Goal: Information Seeking & Learning: Check status

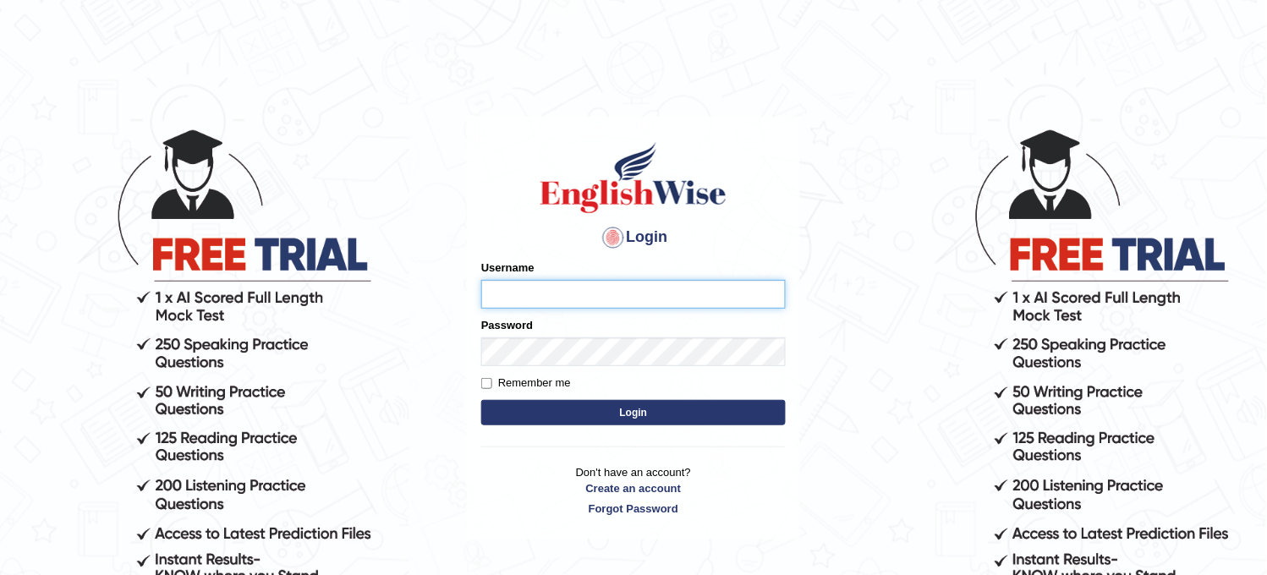
type input "obehi00"
click at [621, 415] on button "Login" at bounding box center [633, 412] width 304 height 25
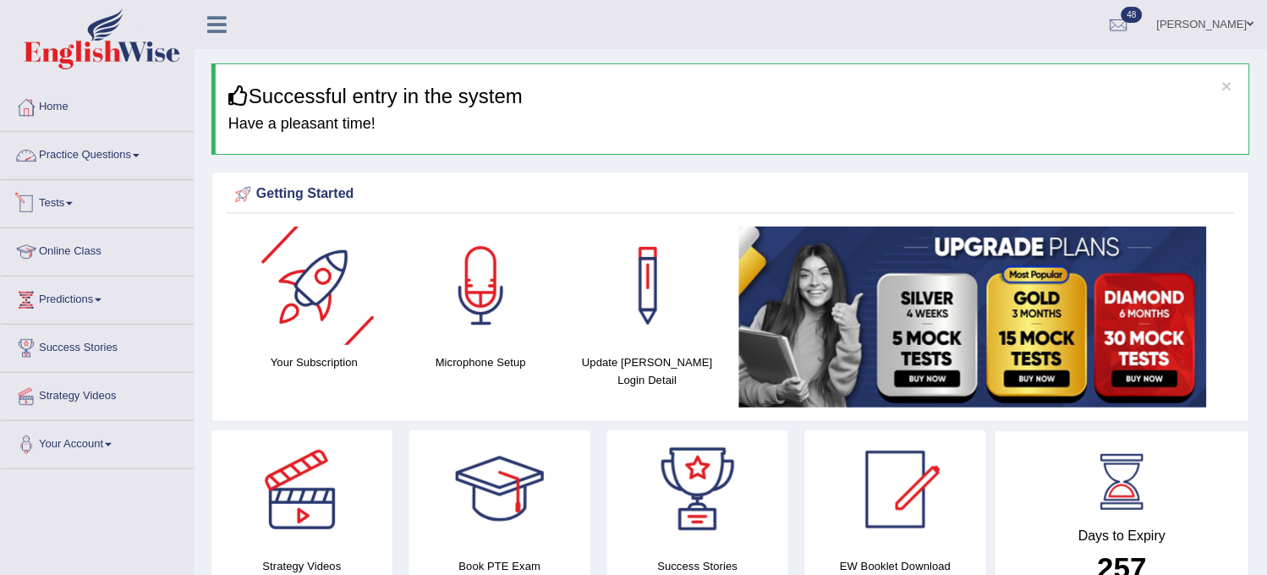
click at [95, 152] on link "Practice Questions" at bounding box center [97, 153] width 193 height 42
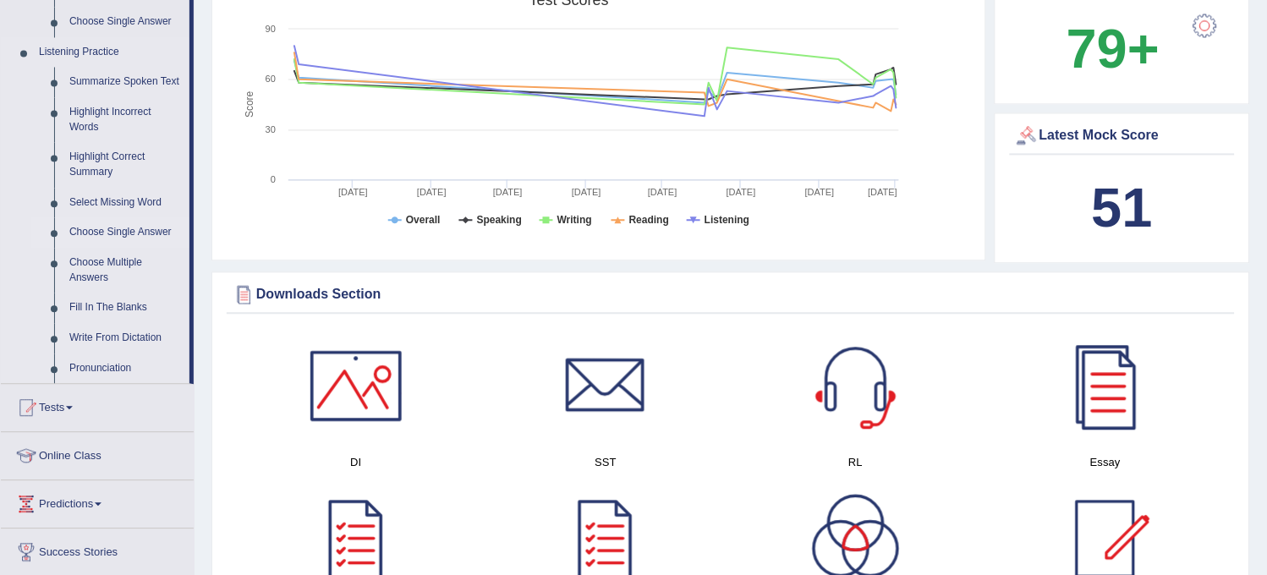
scroll to position [657, 0]
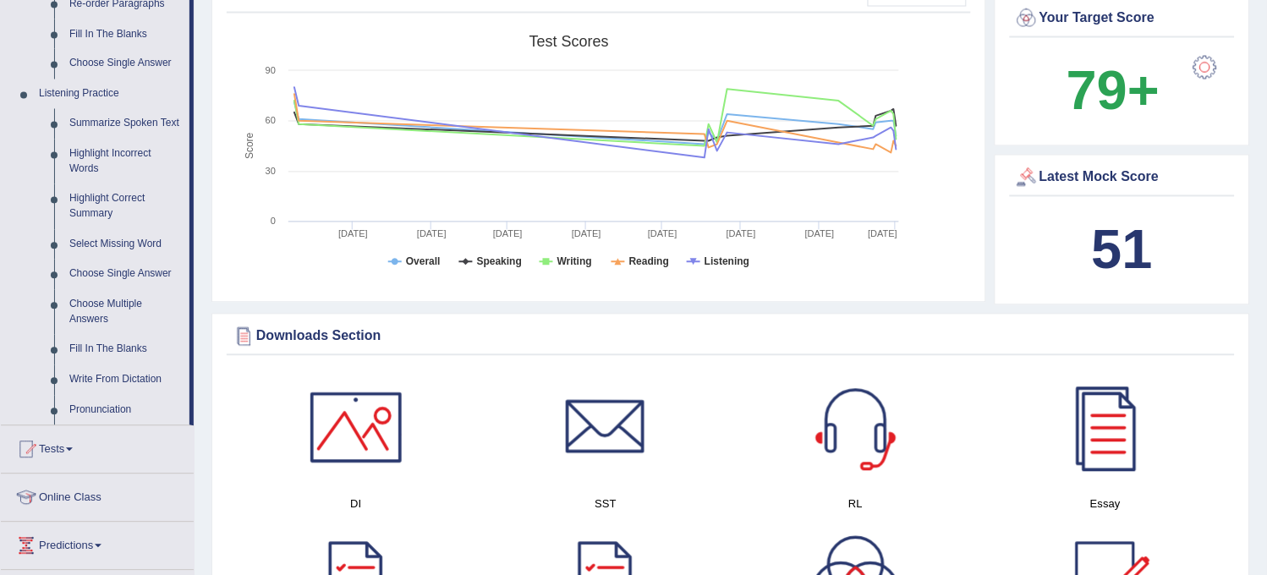
click at [71, 460] on link "Tests" at bounding box center [97, 447] width 193 height 42
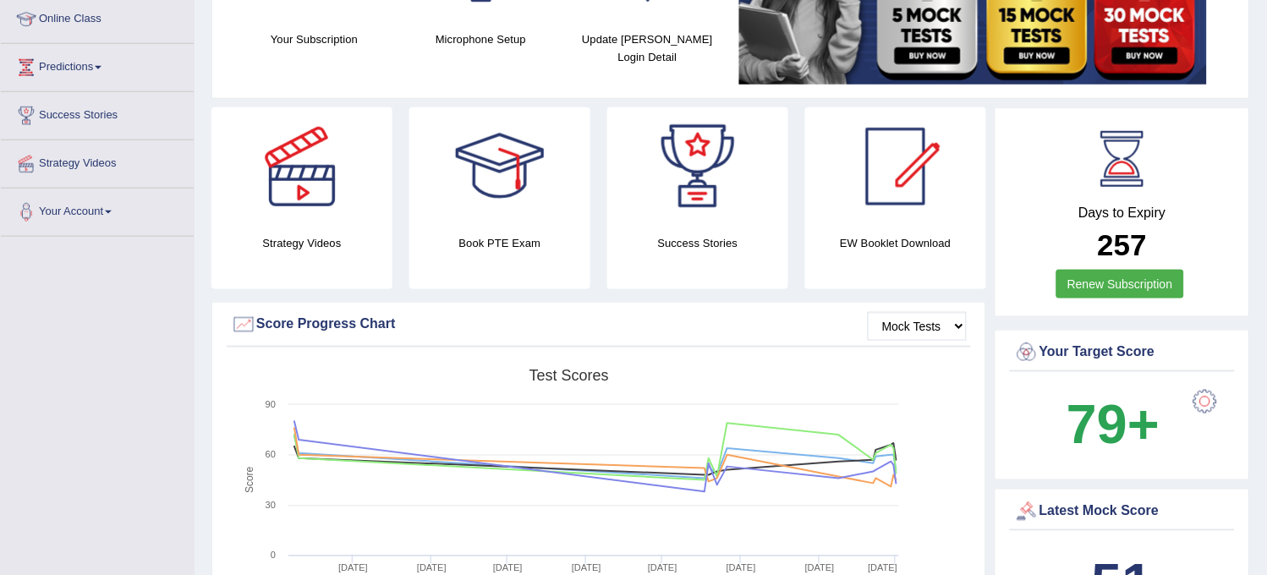
scroll to position [0, 0]
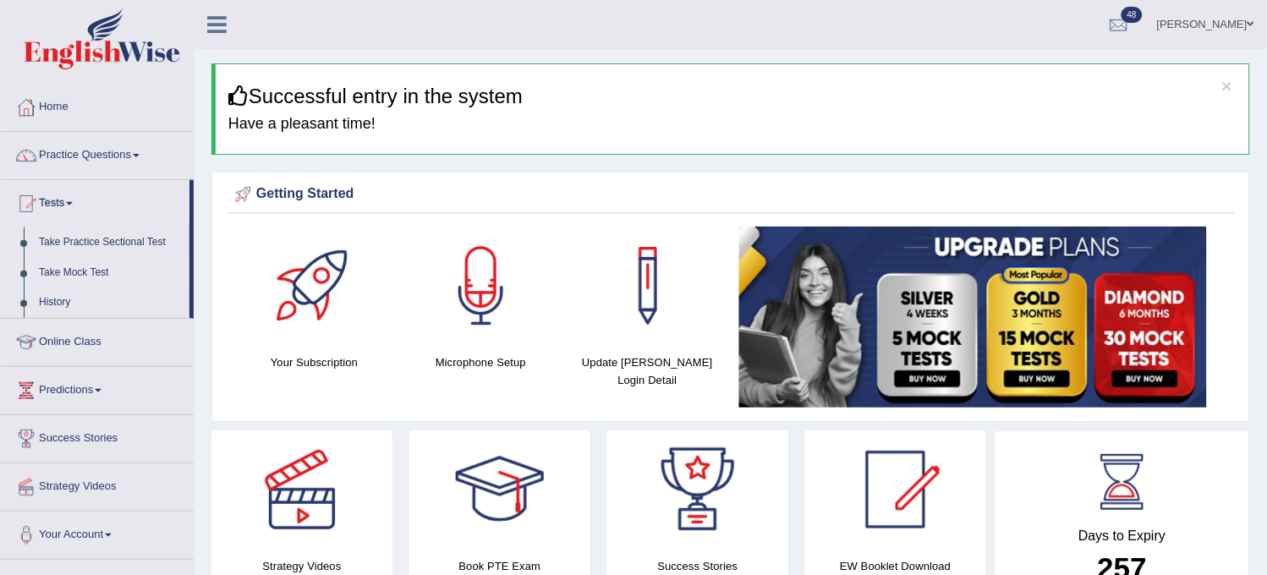
click at [71, 268] on link "Take Mock Test" at bounding box center [110, 273] width 158 height 30
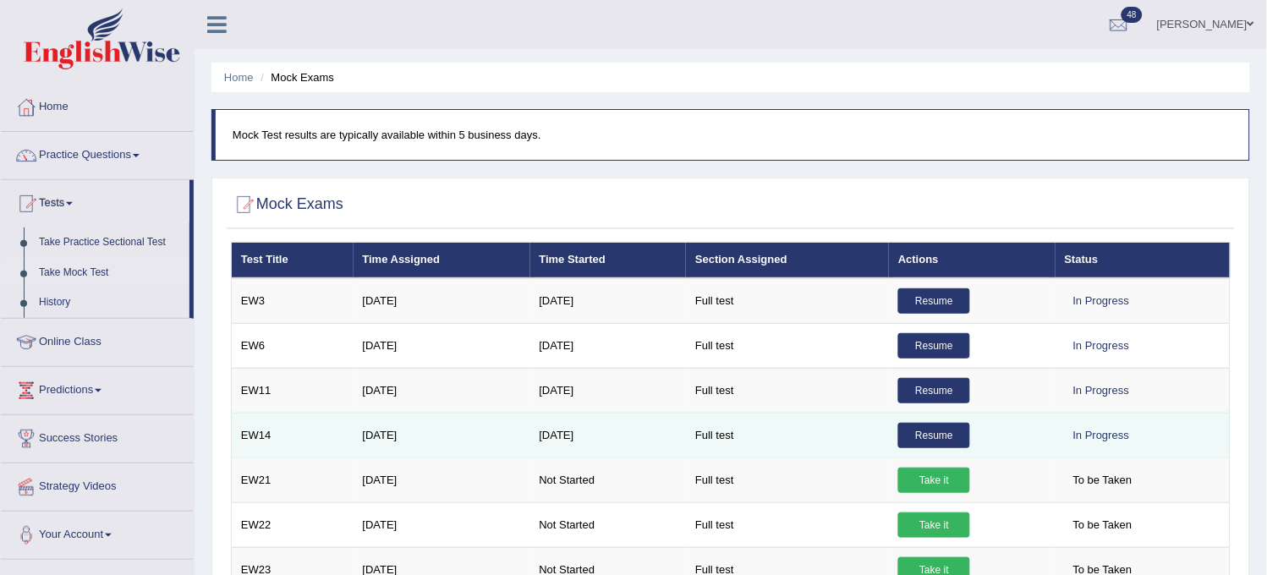
click at [586, 449] on td "Sep 20, 2025" at bounding box center [608, 435] width 156 height 45
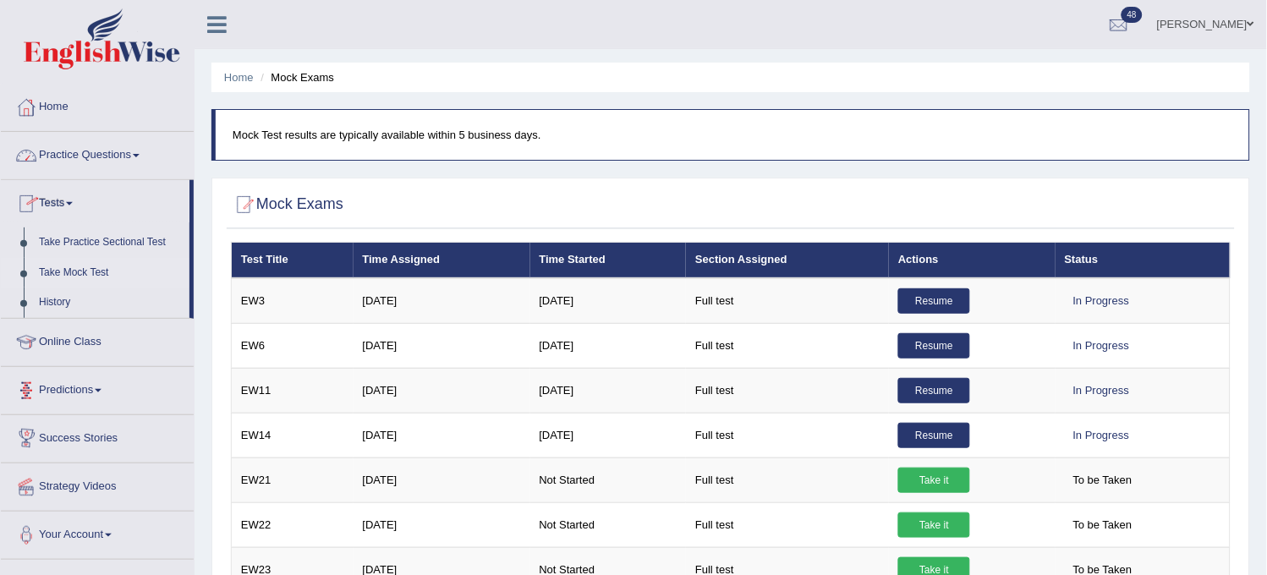
click at [120, 167] on link "Practice Questions" at bounding box center [97, 153] width 193 height 42
click at [120, 166] on link "Practice Questions" at bounding box center [95, 153] width 189 height 42
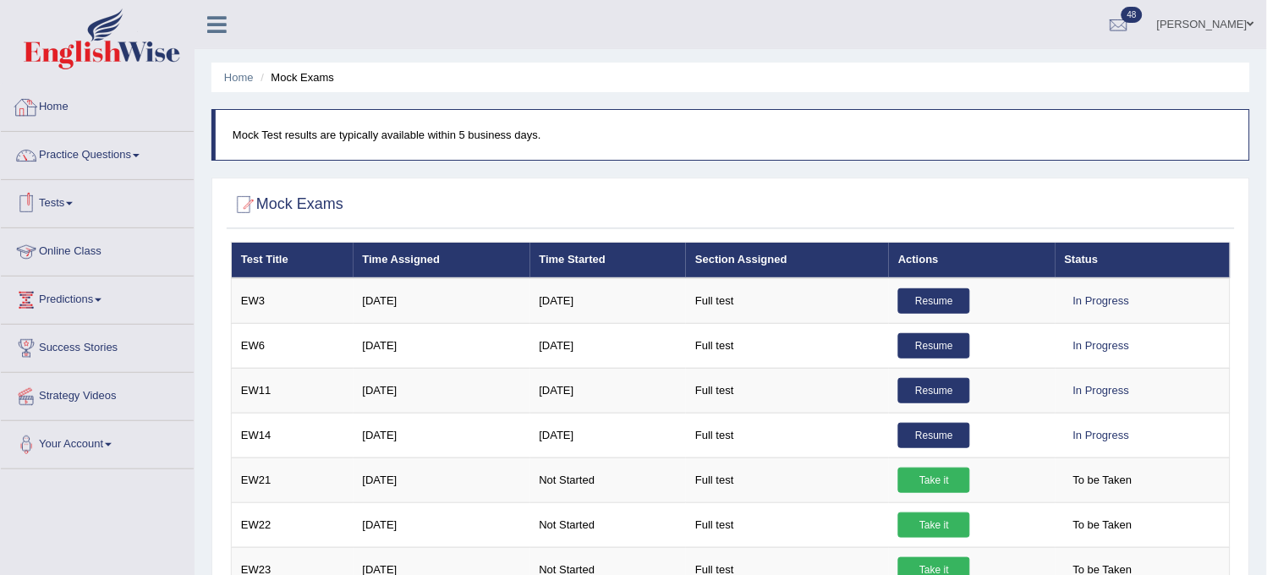
click at [130, 164] on link "Practice Questions" at bounding box center [97, 153] width 193 height 42
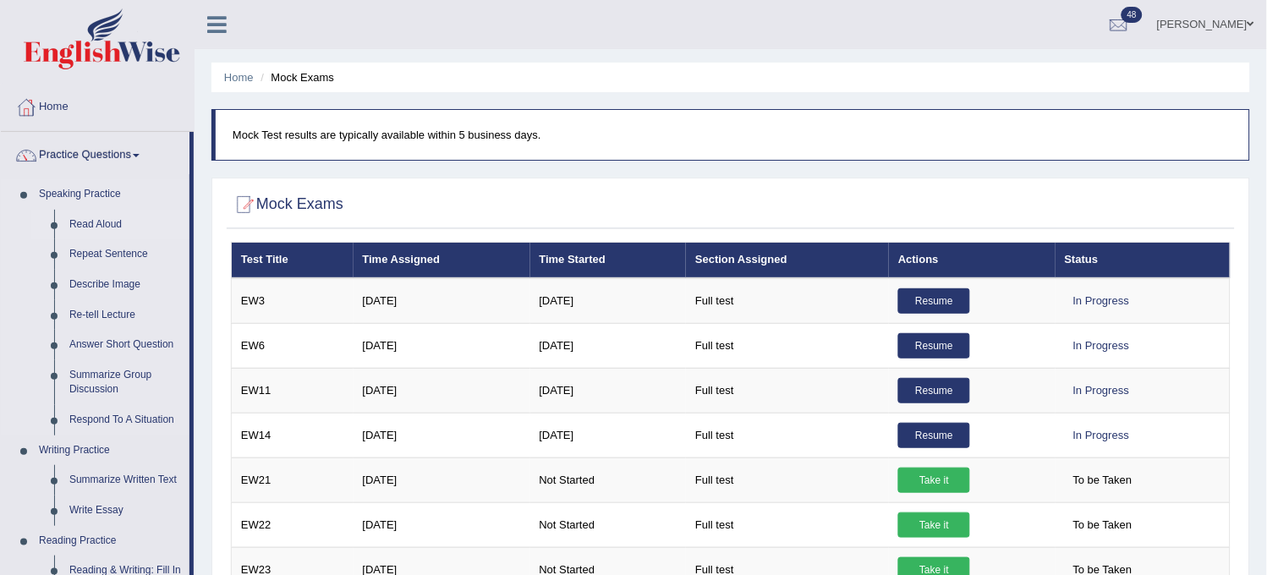
click at [85, 222] on link "Read Aloud" at bounding box center [126, 225] width 128 height 30
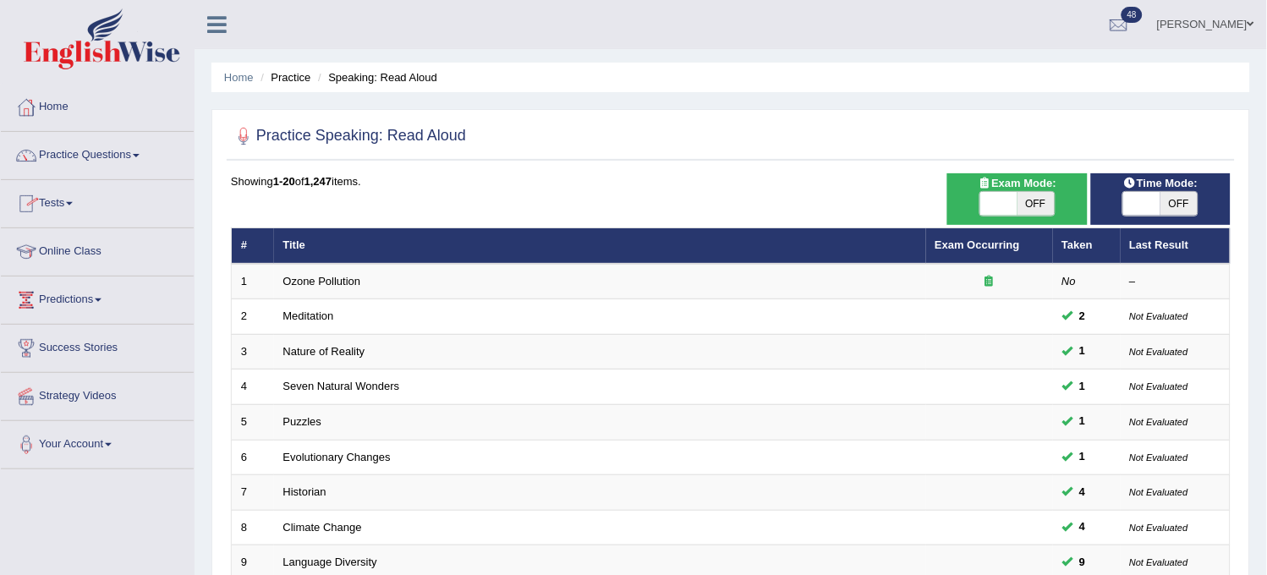
click at [1189, 196] on span "OFF" at bounding box center [1178, 204] width 37 height 24
checkbox input "true"
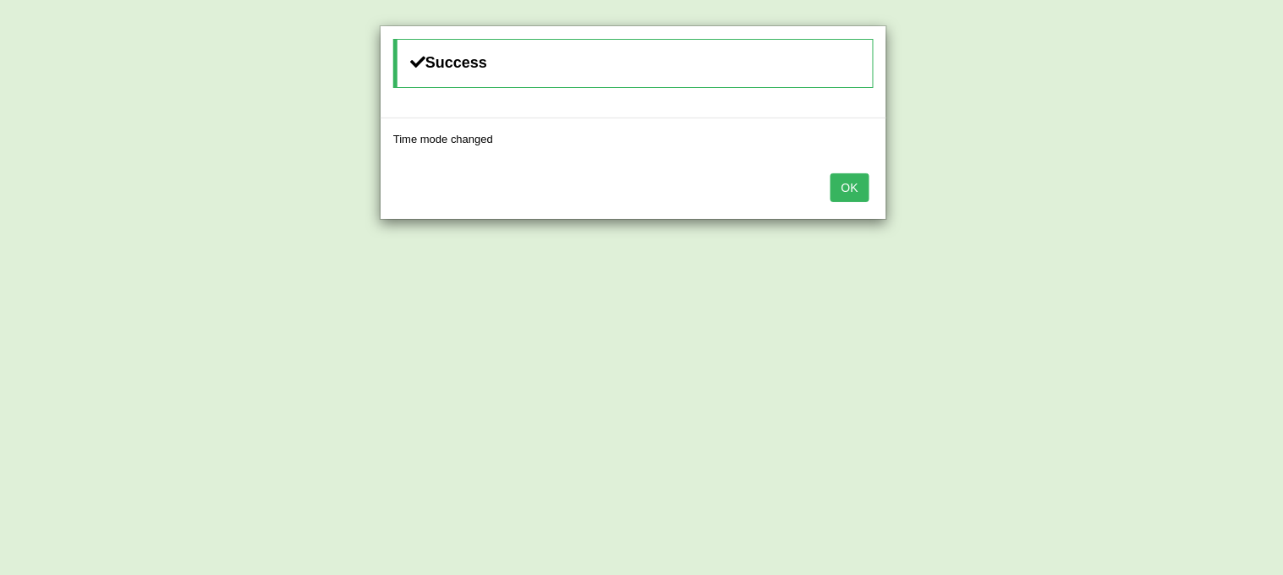
click at [856, 187] on button "OK" at bounding box center [849, 187] width 39 height 29
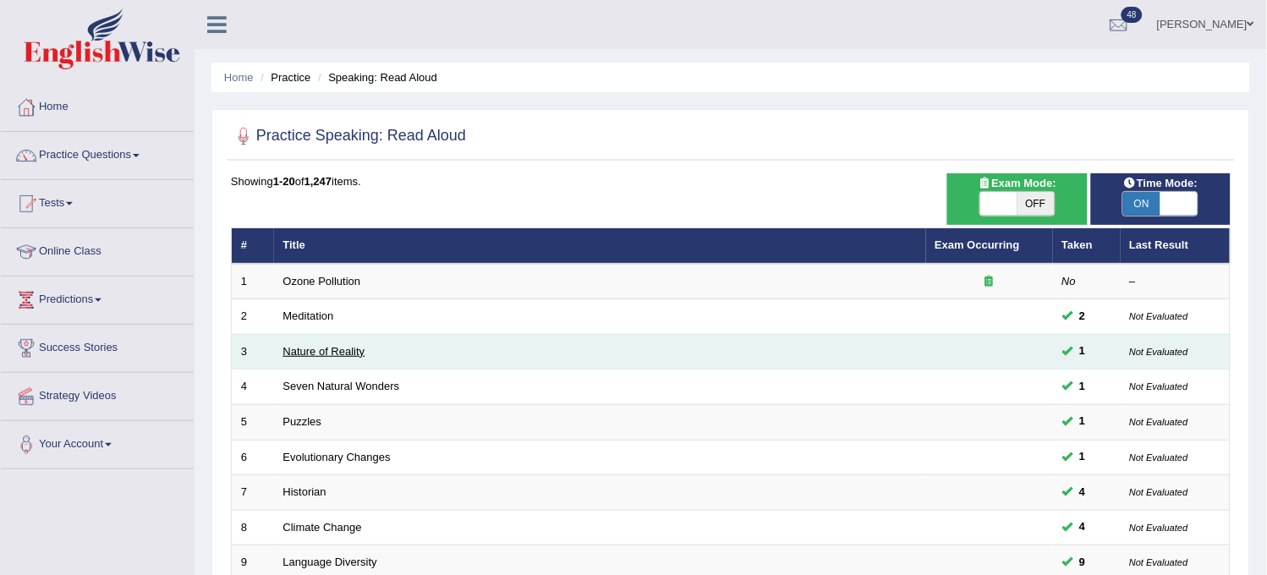
click at [316, 345] on link "Nature of Reality" at bounding box center [324, 351] width 82 height 13
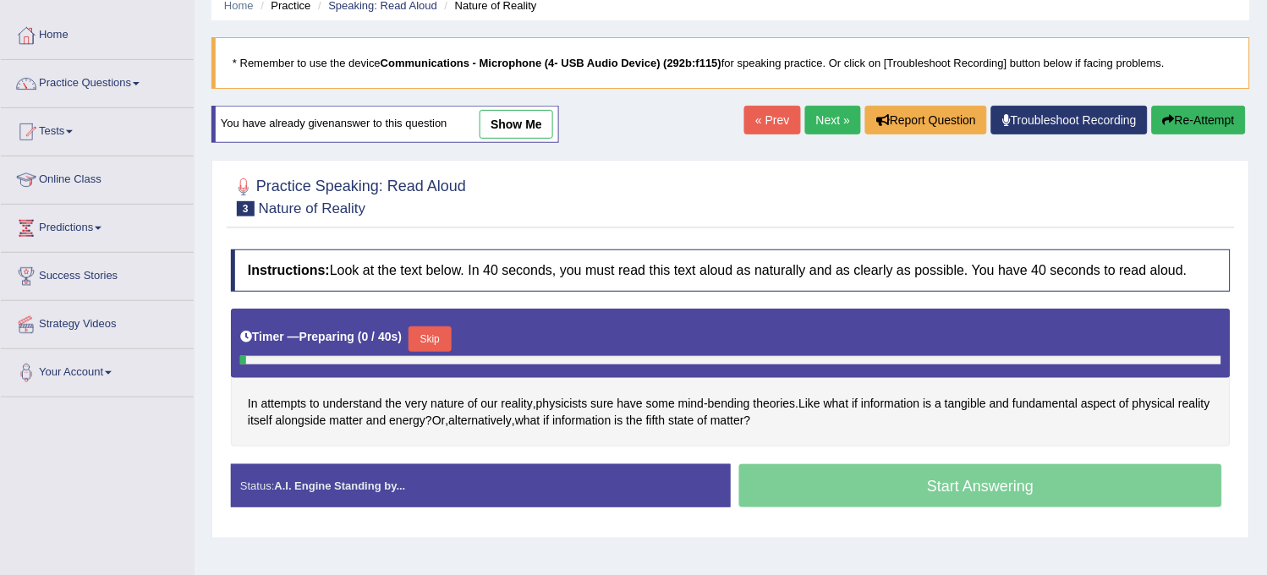
scroll to position [94, 0]
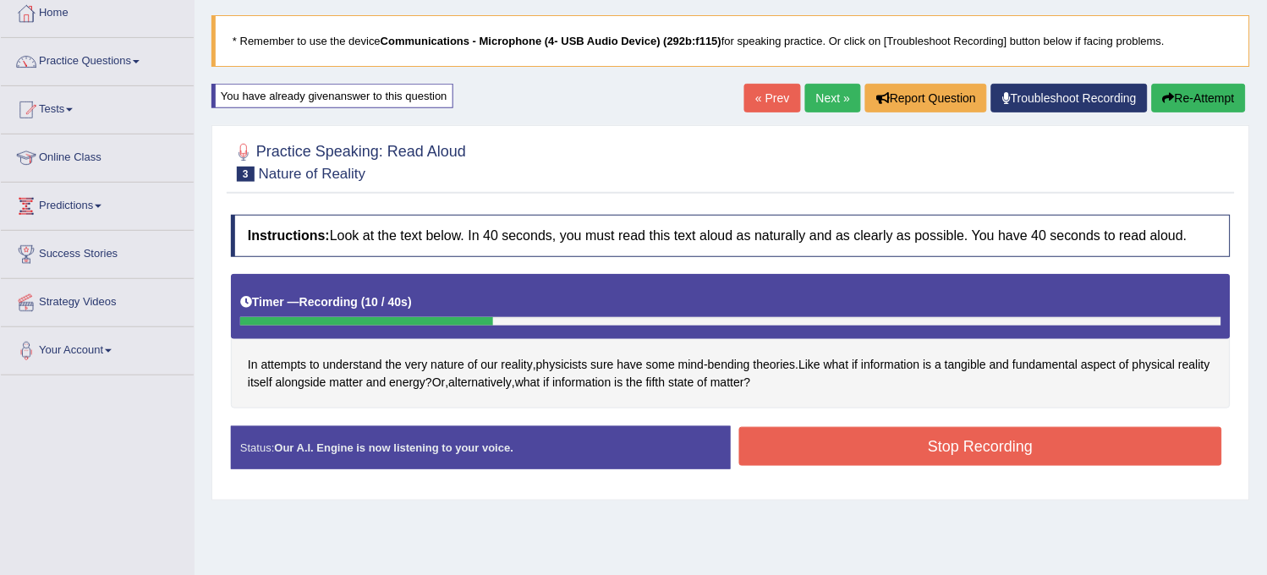
click at [1211, 84] on button "Re-Attempt" at bounding box center [1199, 98] width 94 height 29
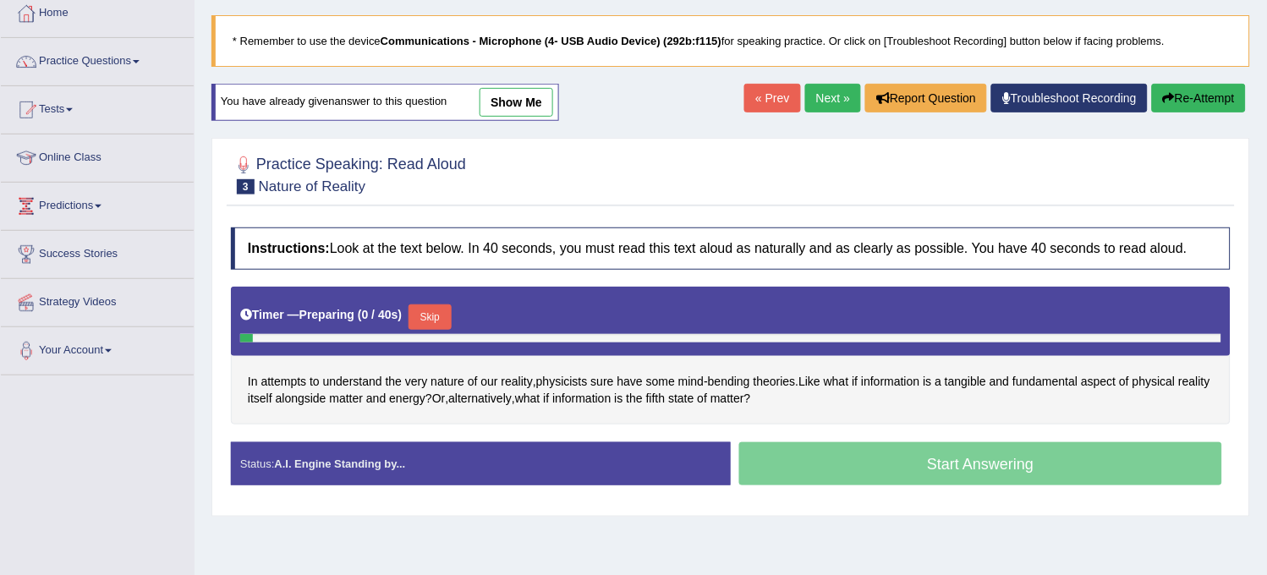
click at [432, 315] on button "Skip" at bounding box center [429, 316] width 42 height 25
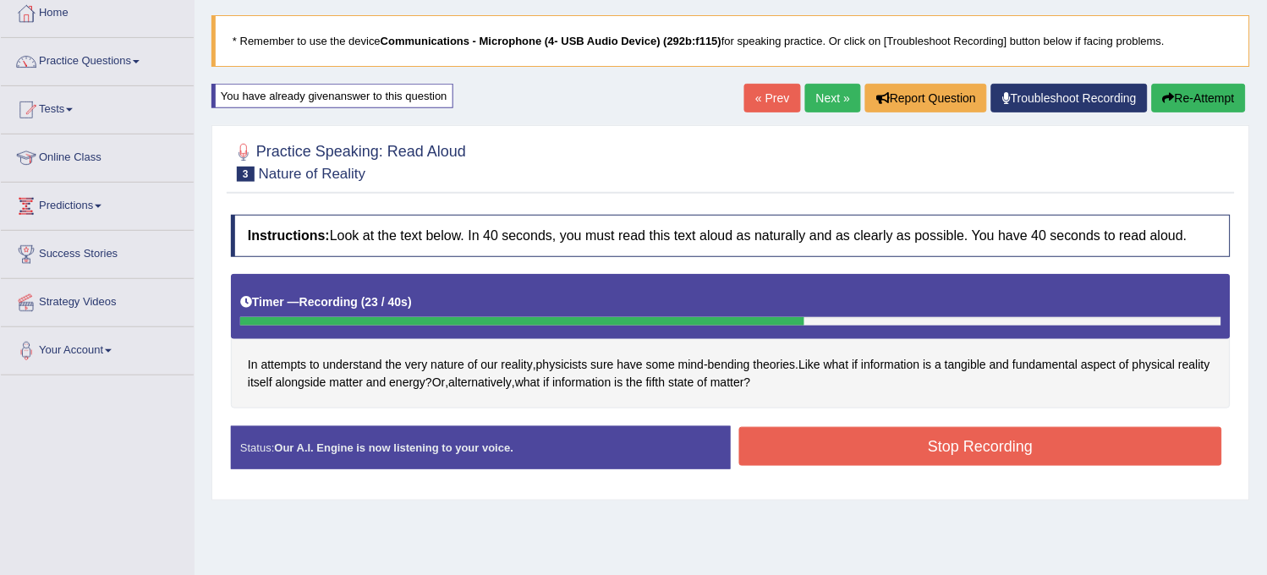
click at [889, 450] on button "Stop Recording" at bounding box center [980, 446] width 483 height 39
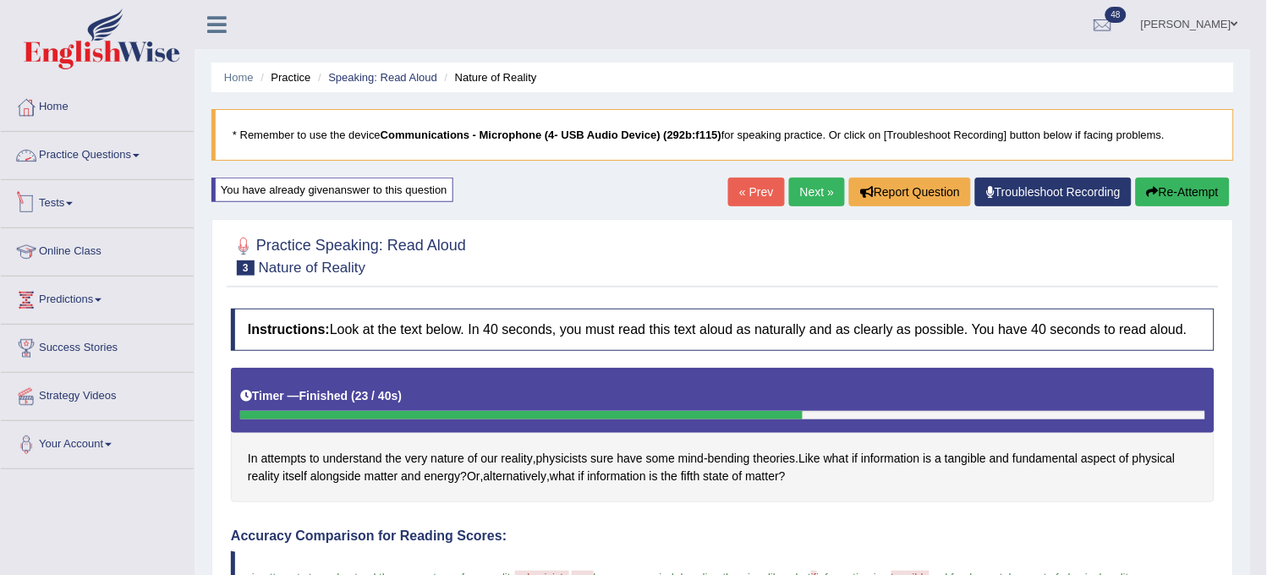
click at [73, 203] on span at bounding box center [69, 203] width 7 height 3
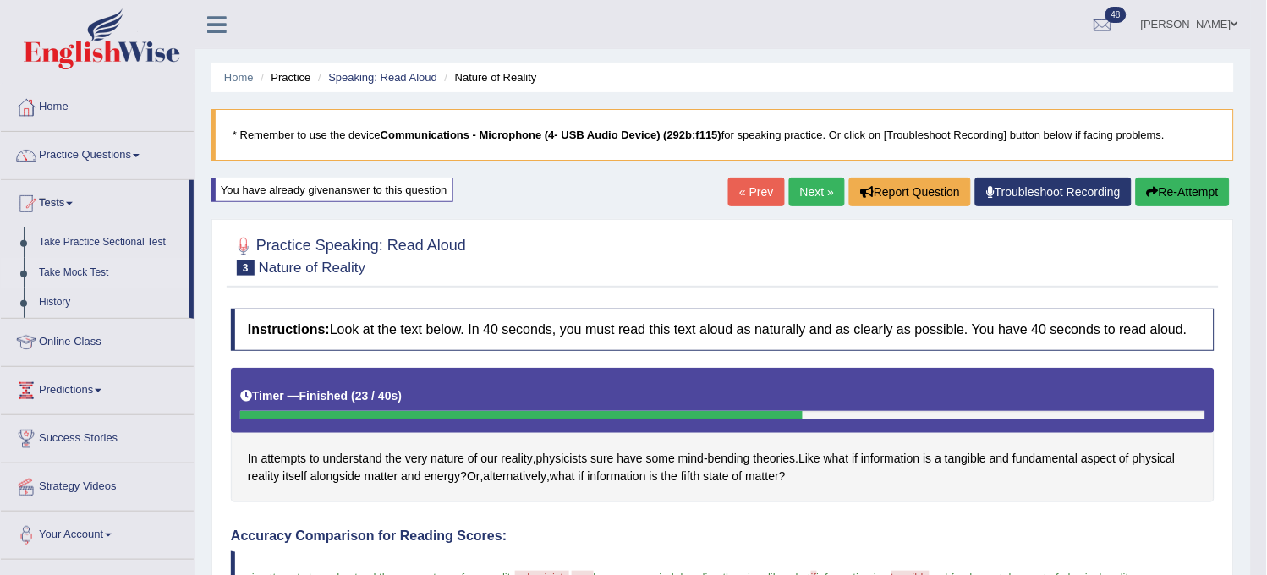
click at [91, 267] on link "Take Mock Test" at bounding box center [110, 273] width 158 height 30
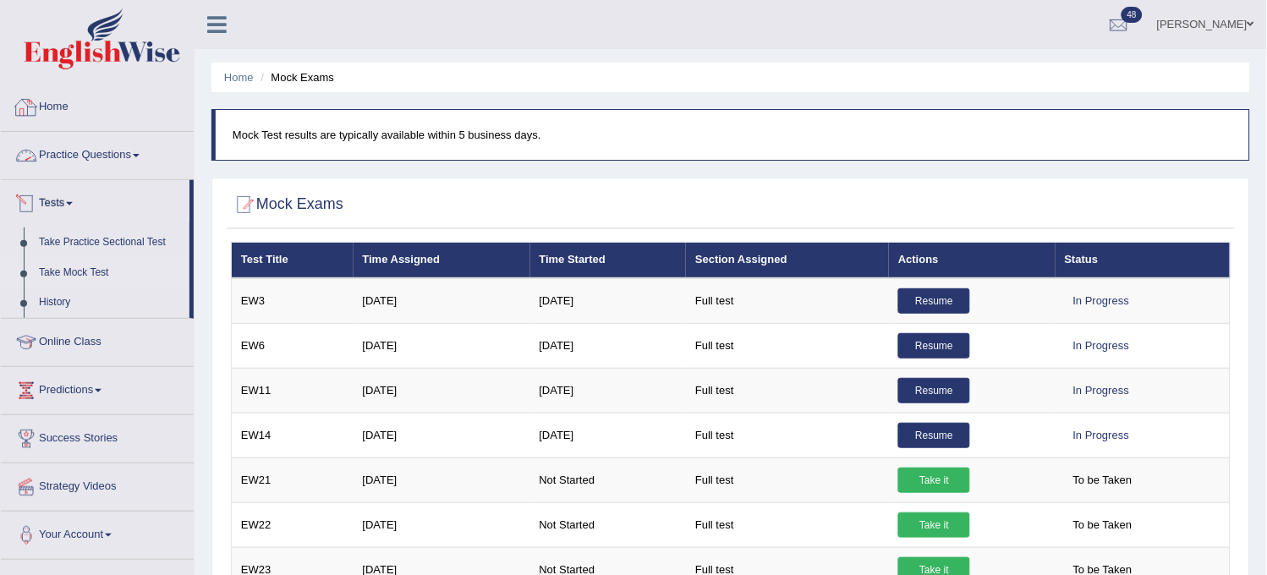
click at [102, 142] on link "Practice Questions" at bounding box center [97, 153] width 193 height 42
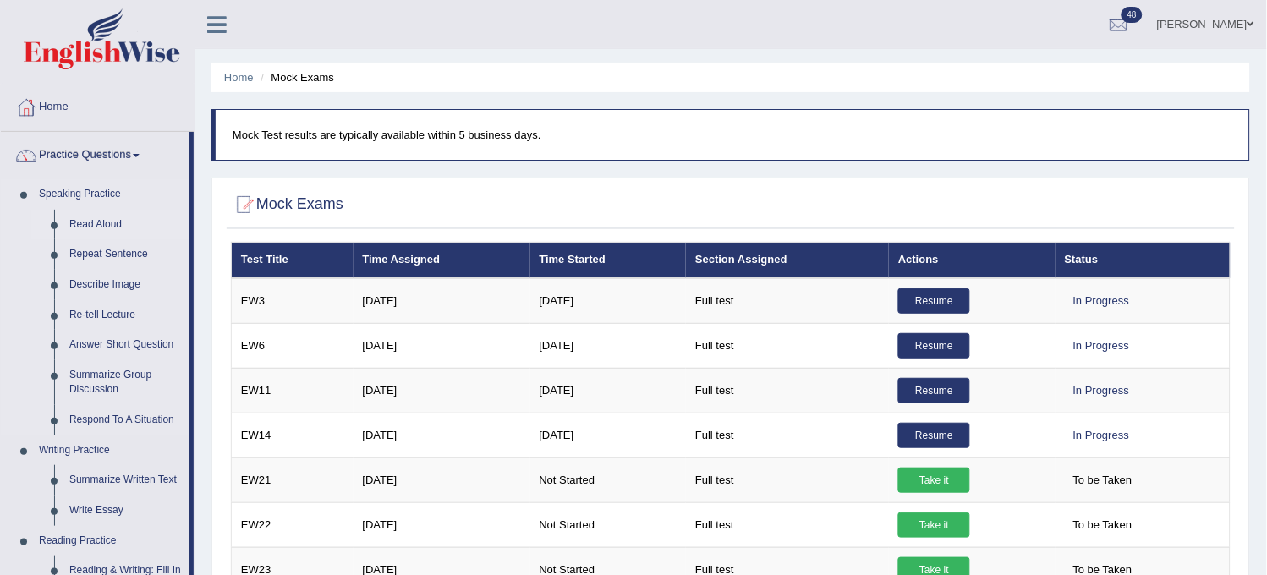
click at [91, 216] on link "Read Aloud" at bounding box center [126, 225] width 128 height 30
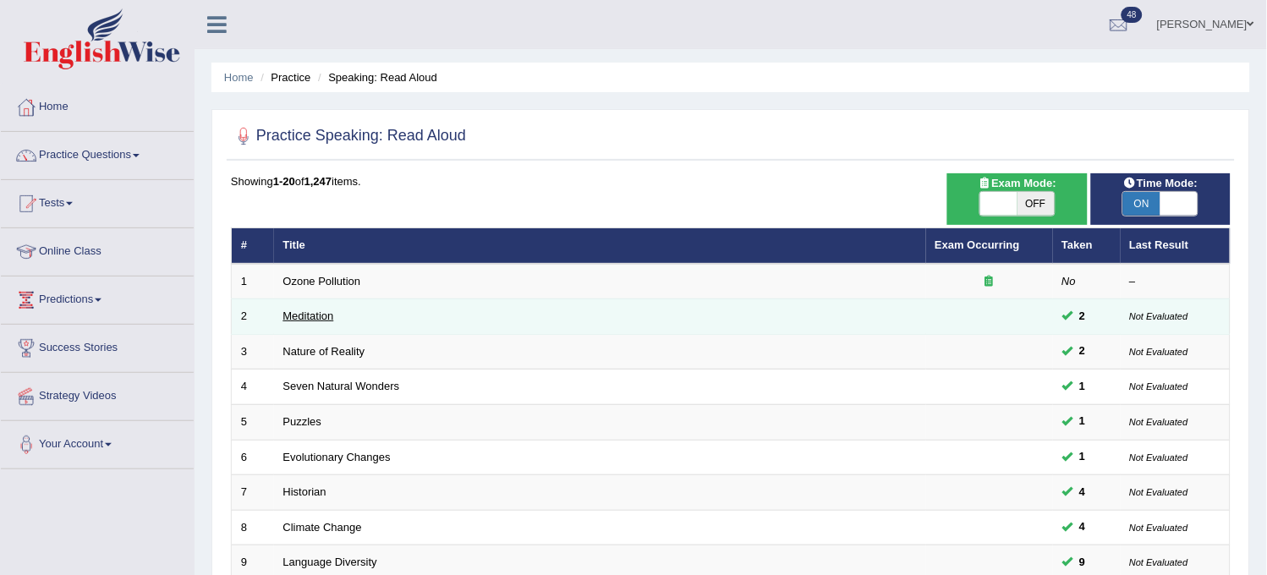
click at [284, 313] on link "Meditation" at bounding box center [308, 316] width 51 height 13
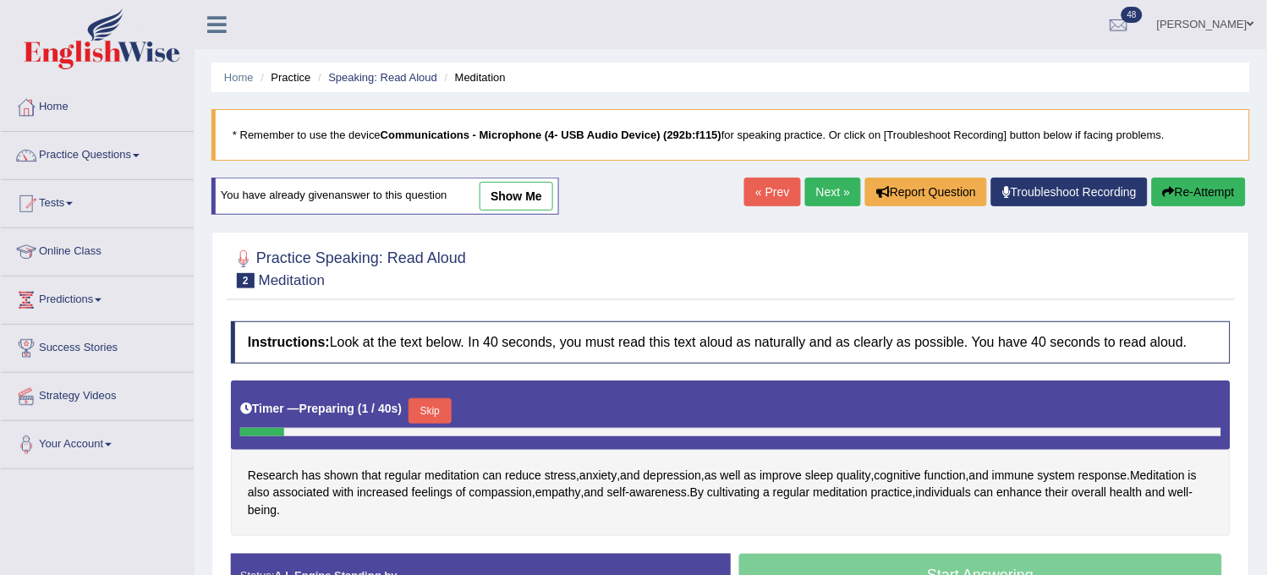
click at [507, 190] on link "show me" at bounding box center [516, 196] width 74 height 29
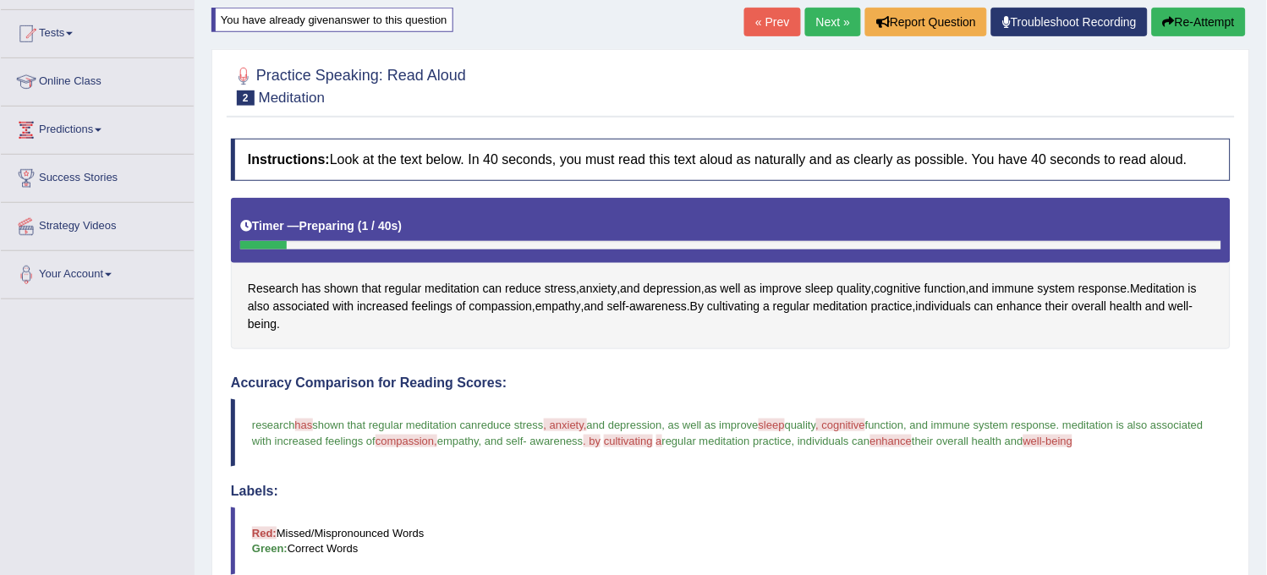
scroll to position [137, 0]
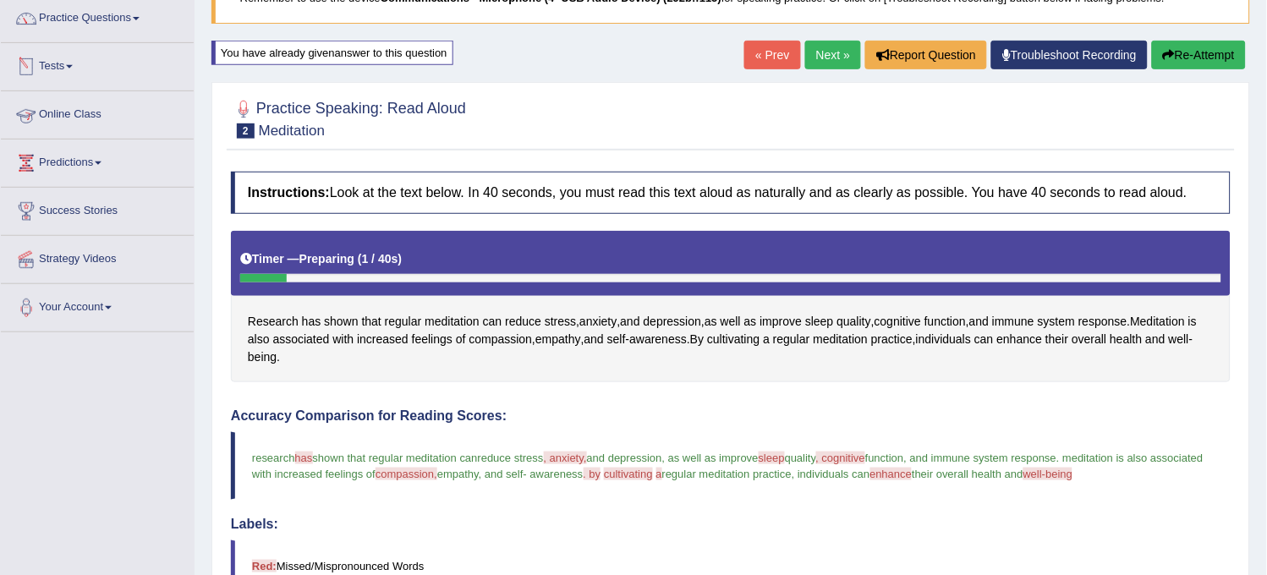
click at [52, 81] on link "Tests" at bounding box center [97, 64] width 193 height 42
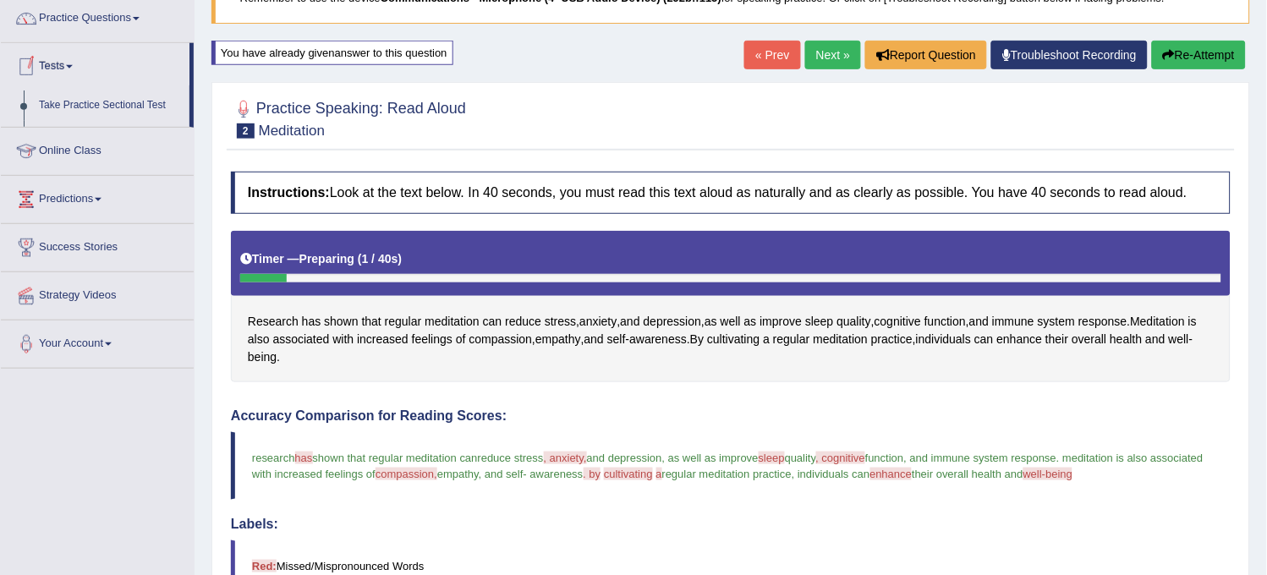
click at [52, 81] on link "Tests" at bounding box center [95, 64] width 189 height 42
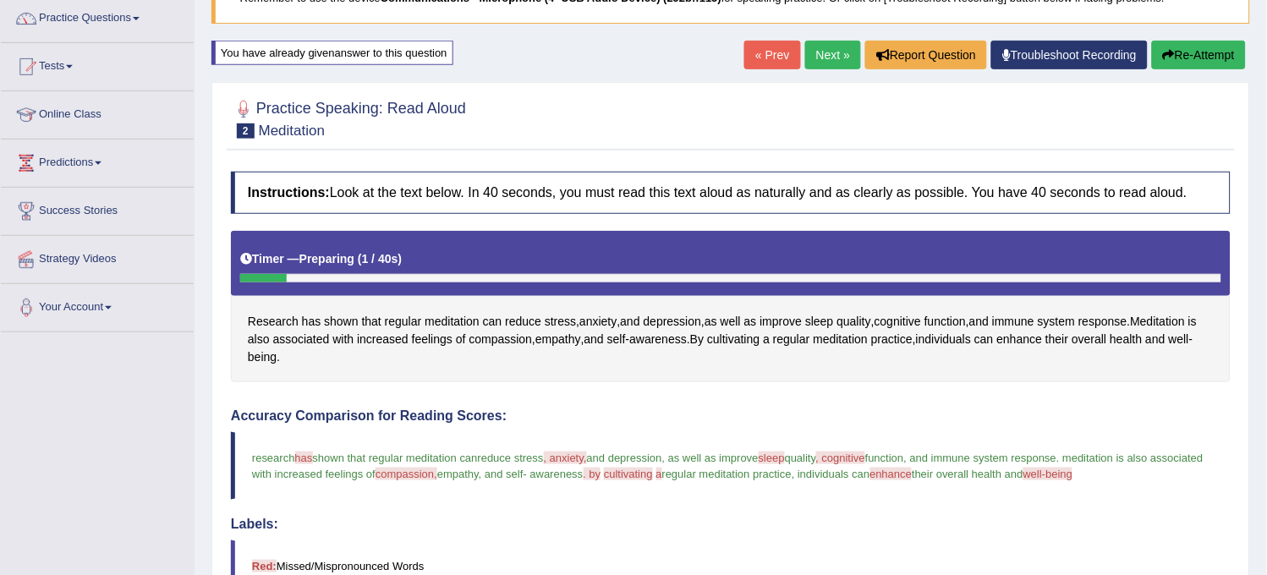
click at [59, 61] on link "Tests" at bounding box center [97, 64] width 193 height 42
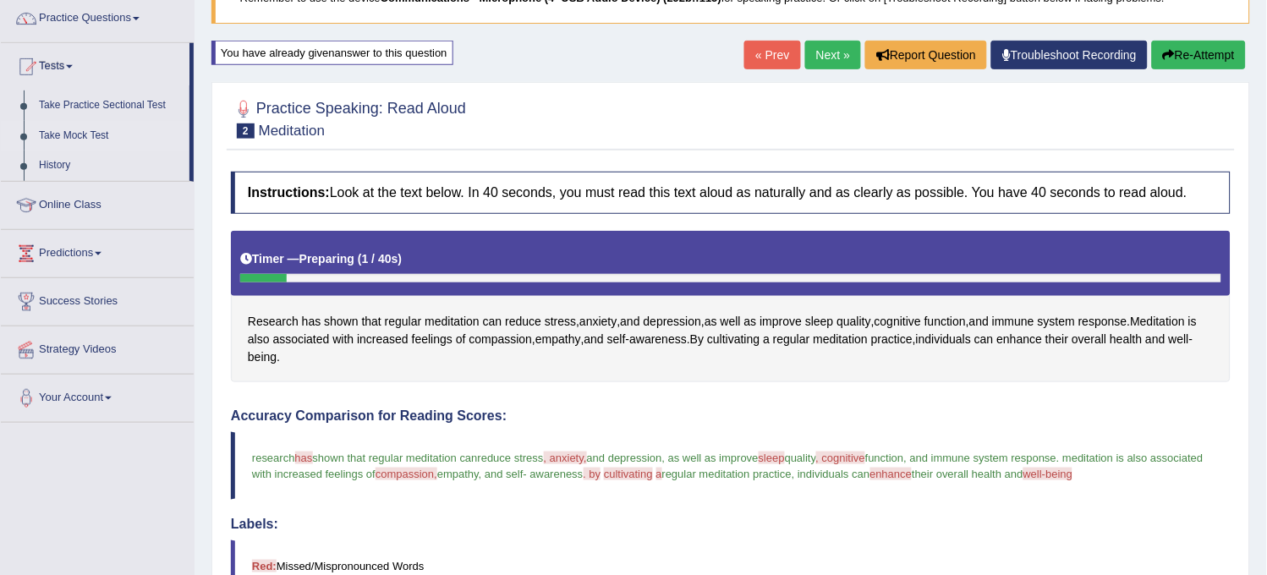
click at [74, 124] on link "Take Mock Test" at bounding box center [110, 136] width 158 height 30
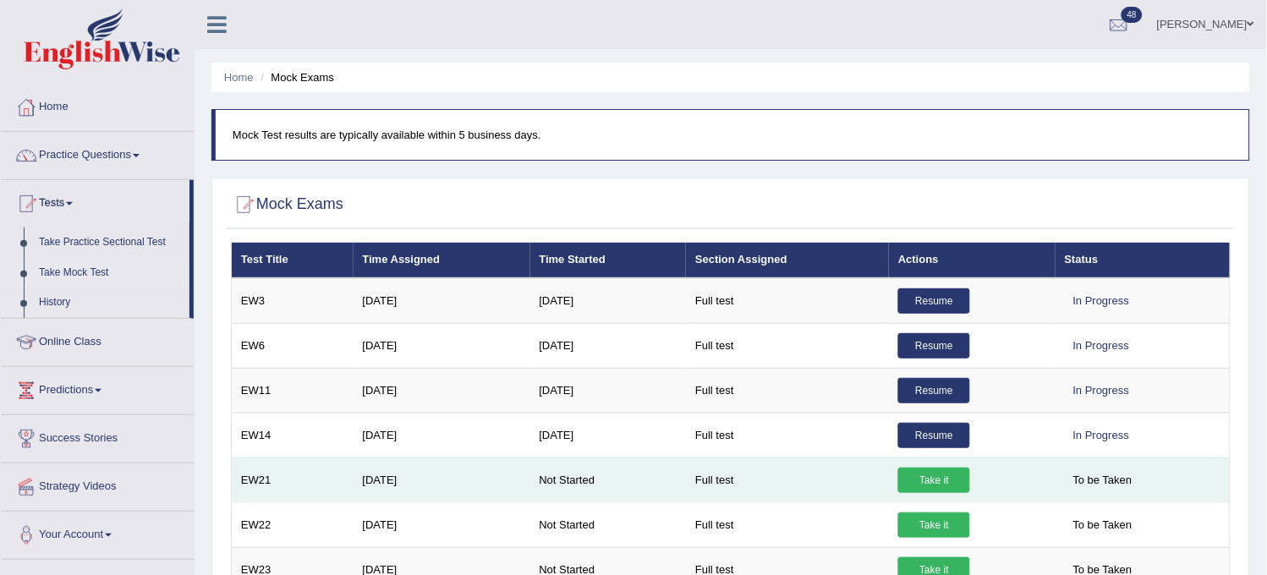
click at [932, 482] on link "Take it" at bounding box center [934, 480] width 72 height 25
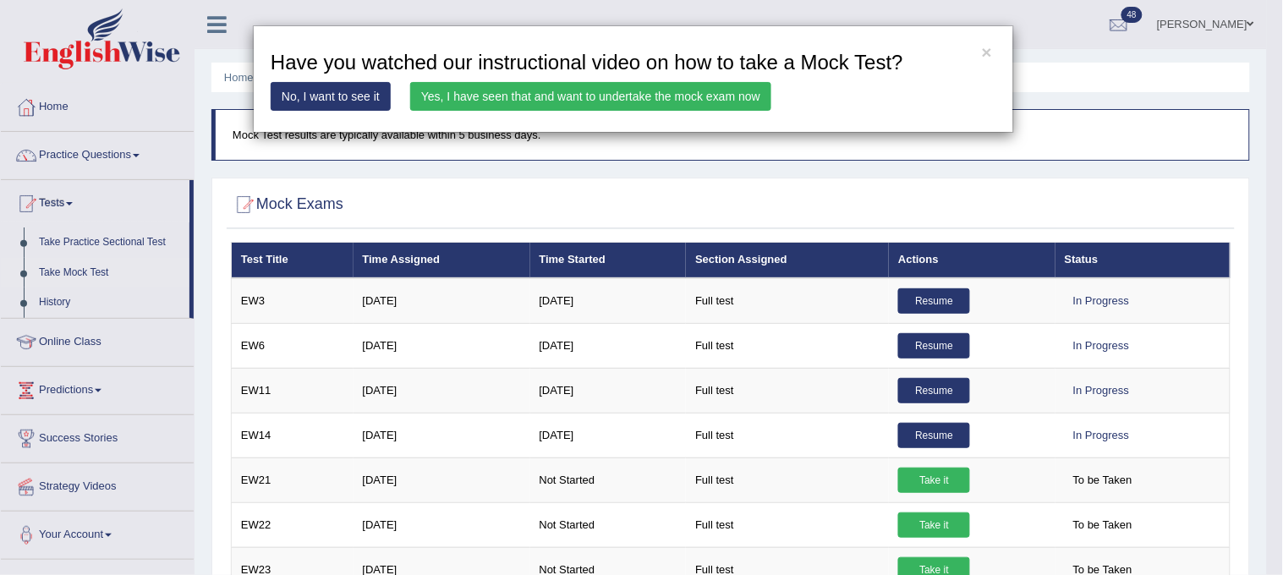
click at [697, 97] on link "Yes, I have seen that and want to undertake the mock exam now" at bounding box center [590, 96] width 361 height 29
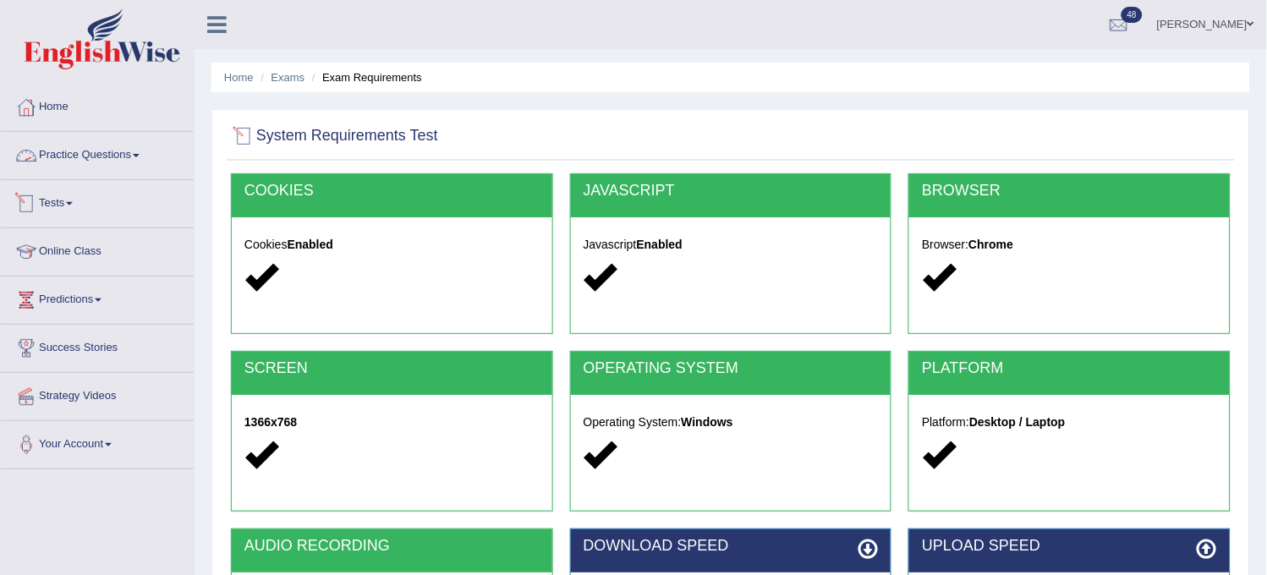
click at [162, 144] on link "Practice Questions" at bounding box center [97, 153] width 193 height 42
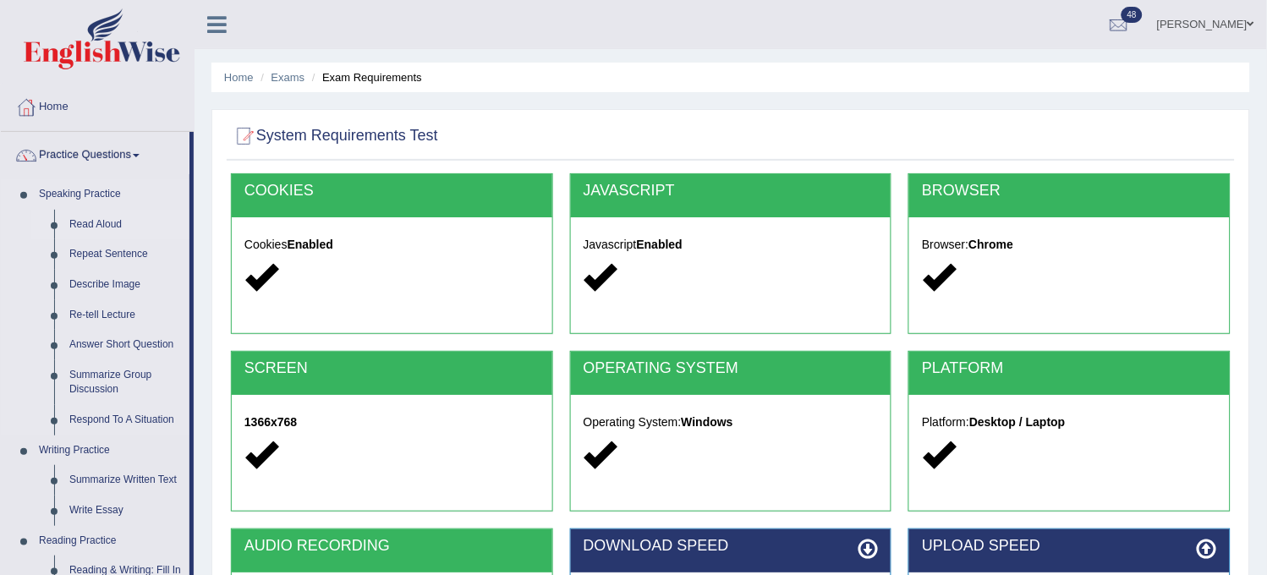
click at [107, 215] on link "Read Aloud" at bounding box center [126, 225] width 128 height 30
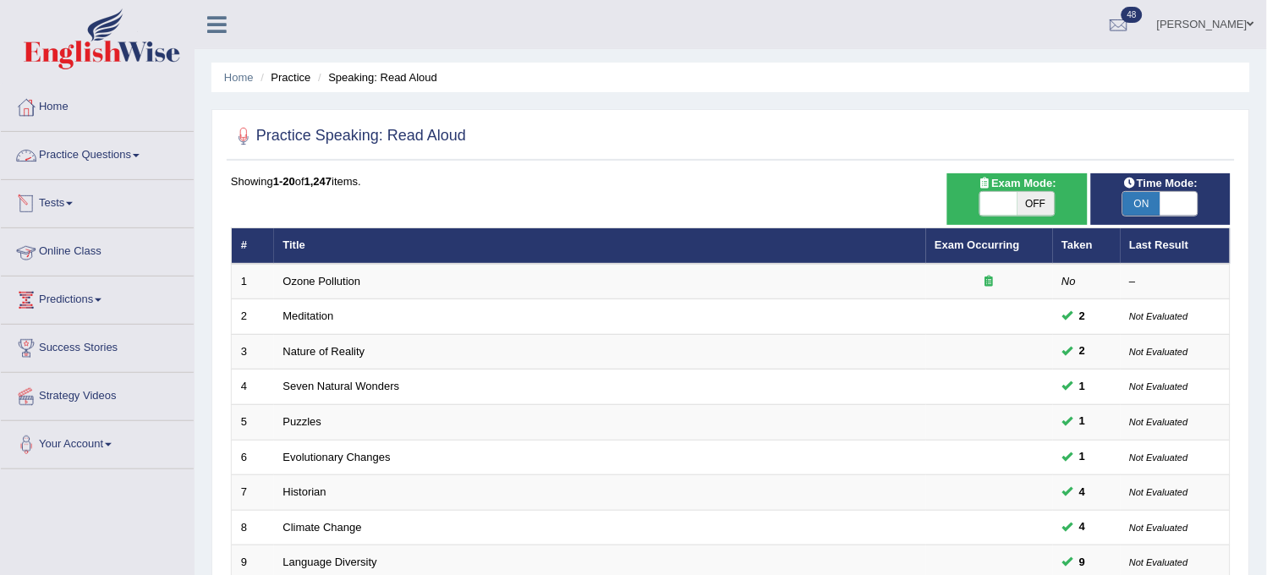
click at [90, 194] on link "Tests" at bounding box center [97, 201] width 193 height 42
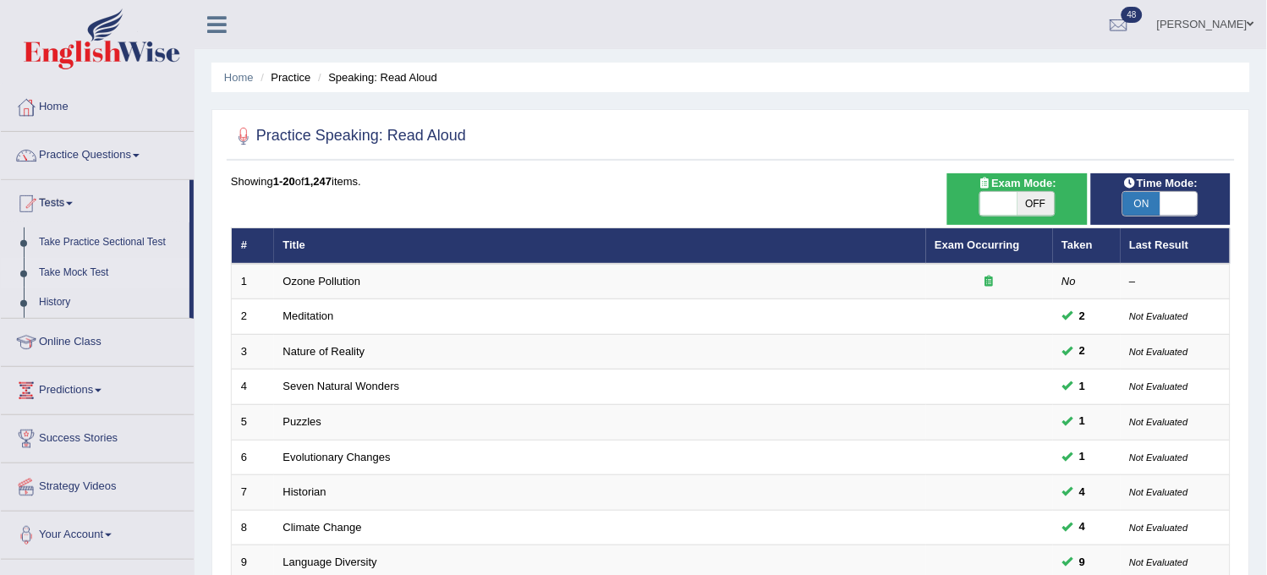
click at [66, 265] on link "Take Mock Test" at bounding box center [110, 273] width 158 height 30
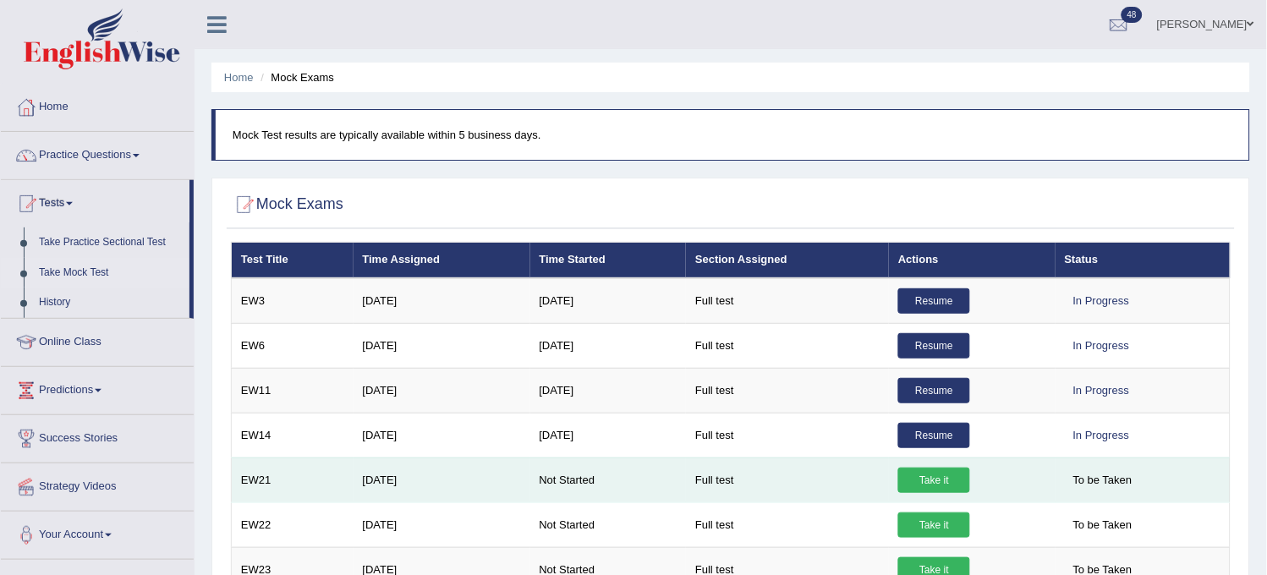
click at [934, 479] on link "Take it" at bounding box center [934, 480] width 72 height 25
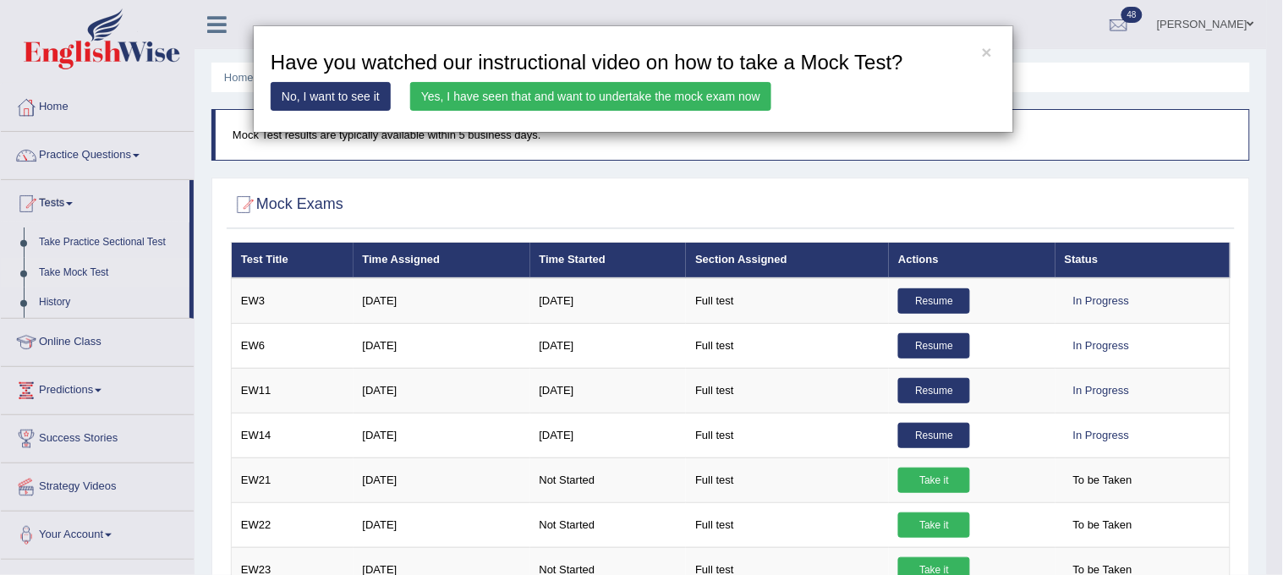
click at [670, 106] on link "Yes, I have seen that and want to undertake the mock exam now" at bounding box center [590, 96] width 361 height 29
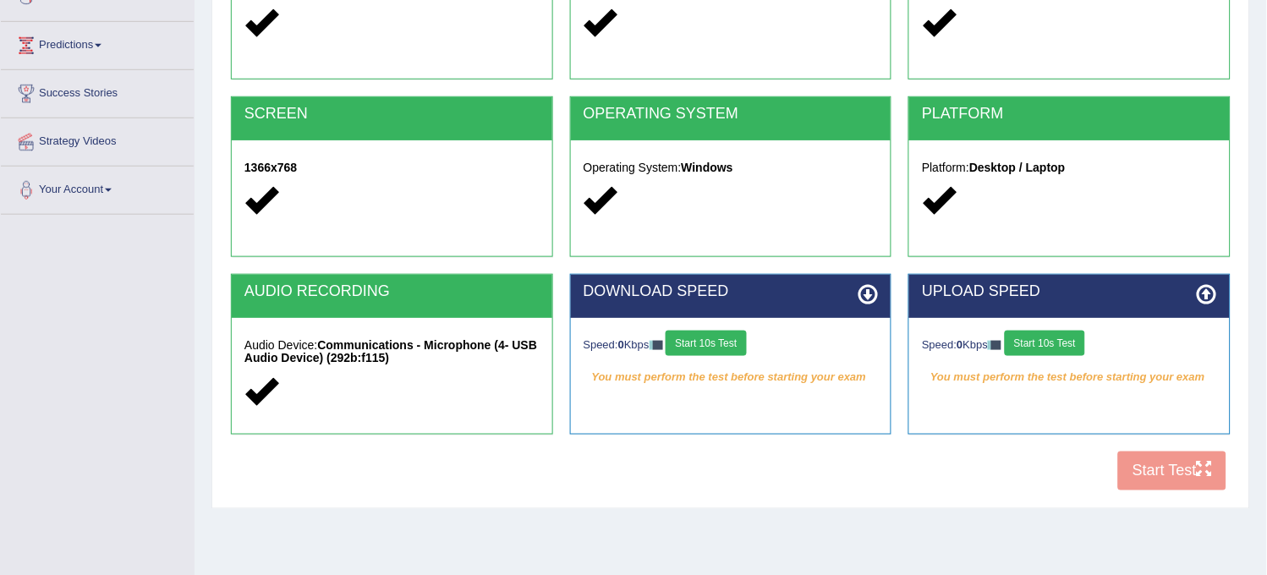
scroll to position [282, 0]
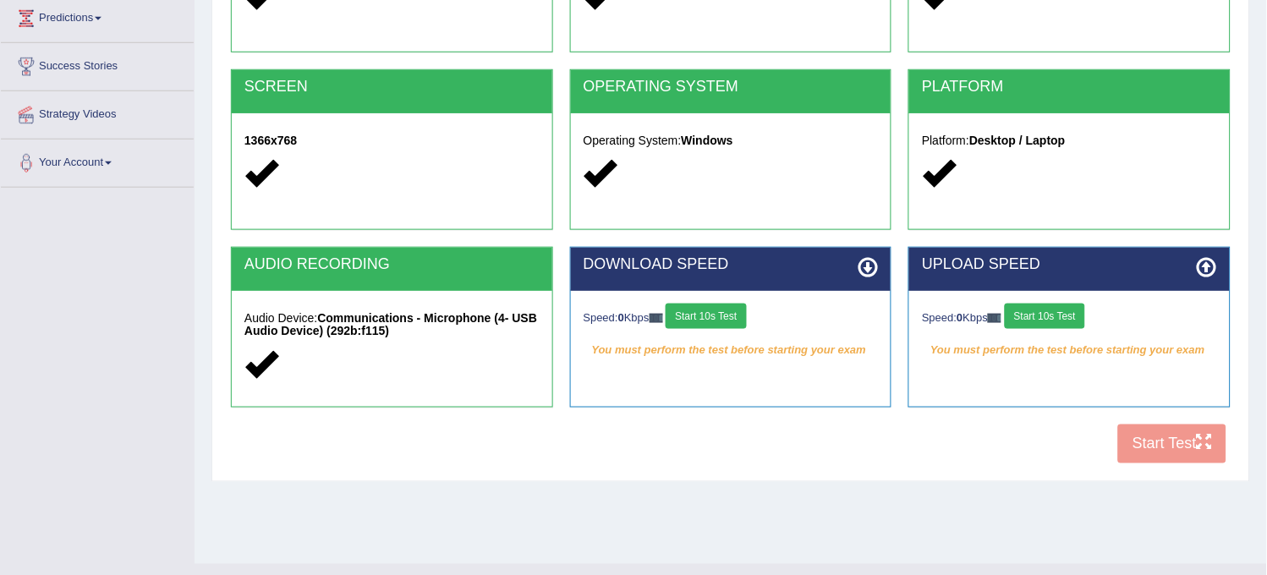
click at [725, 310] on button "Start 10s Test" at bounding box center [706, 316] width 80 height 25
click at [1025, 316] on button "Start 10s Test" at bounding box center [1045, 316] width 80 height 25
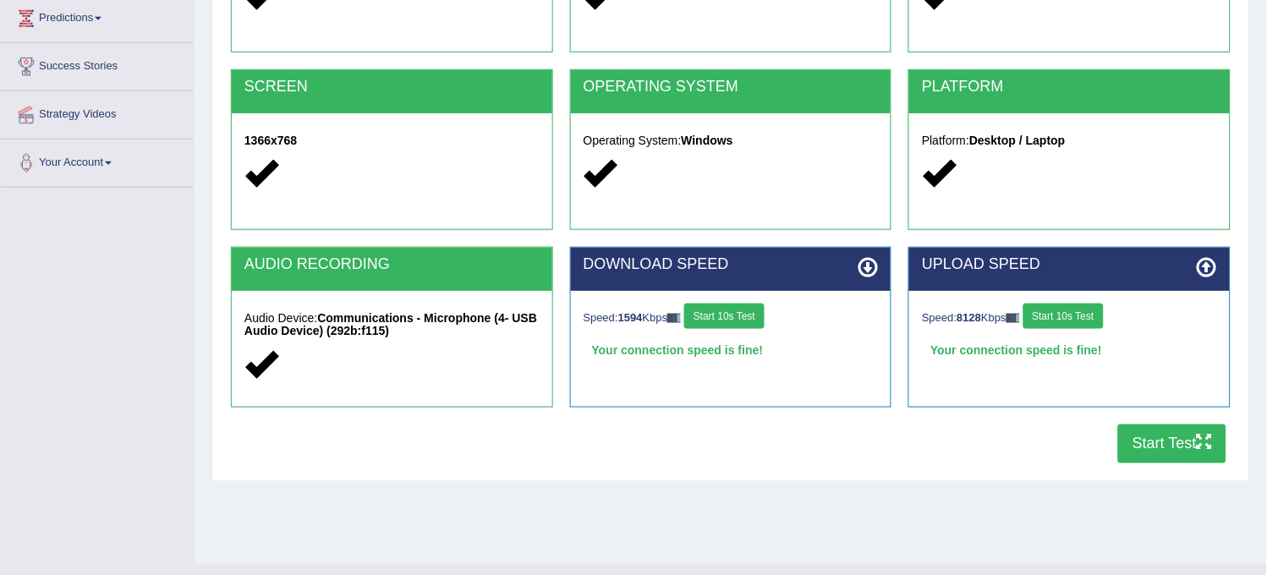
click at [723, 318] on button "Start 10s Test" at bounding box center [724, 316] width 80 height 25
click at [1049, 314] on button "Start 10s Test" at bounding box center [1063, 316] width 80 height 25
click at [1152, 457] on button "Start Test" at bounding box center [1172, 444] width 108 height 39
click at [1161, 440] on button "Start Test" at bounding box center [1172, 444] width 108 height 39
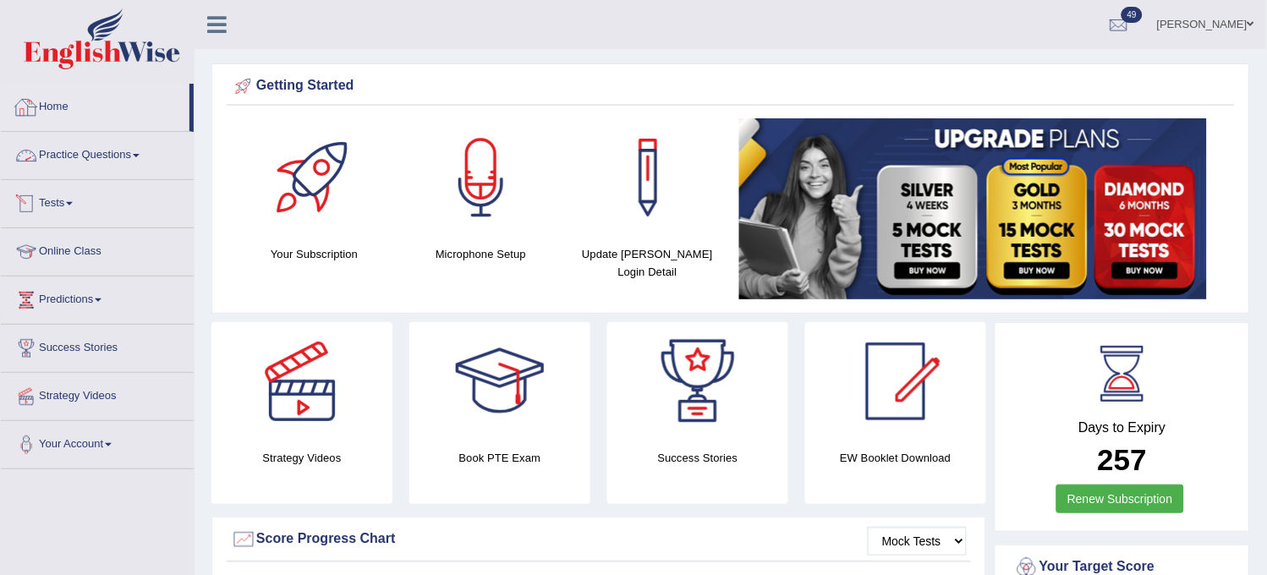
click at [105, 203] on link "Tests" at bounding box center [97, 201] width 193 height 42
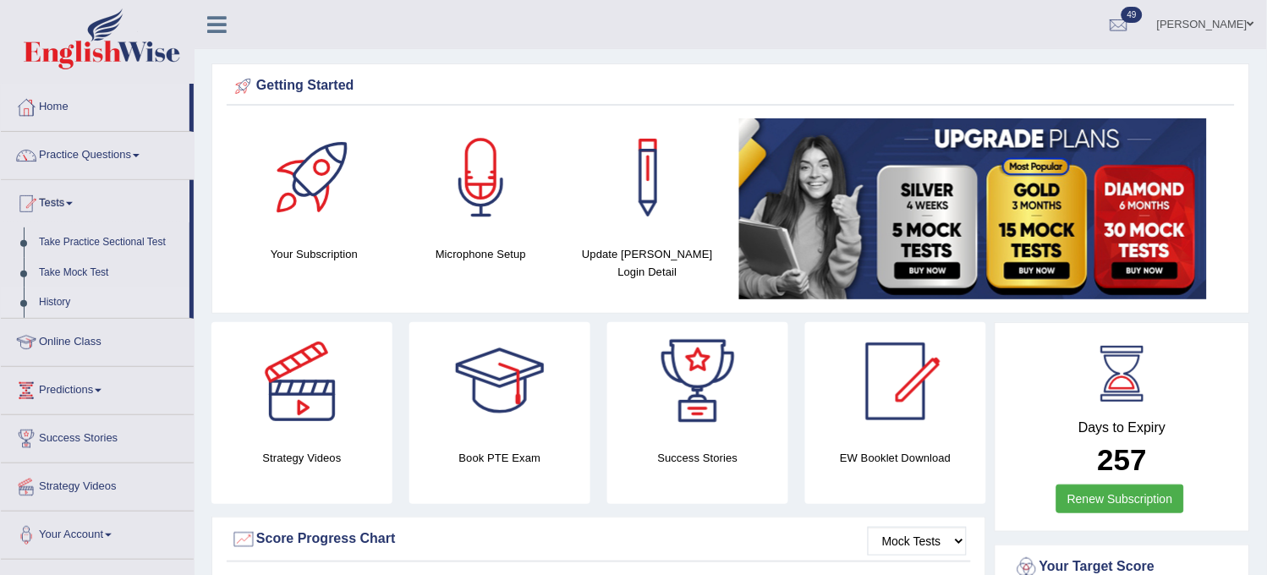
click at [62, 298] on link "History" at bounding box center [110, 303] width 158 height 30
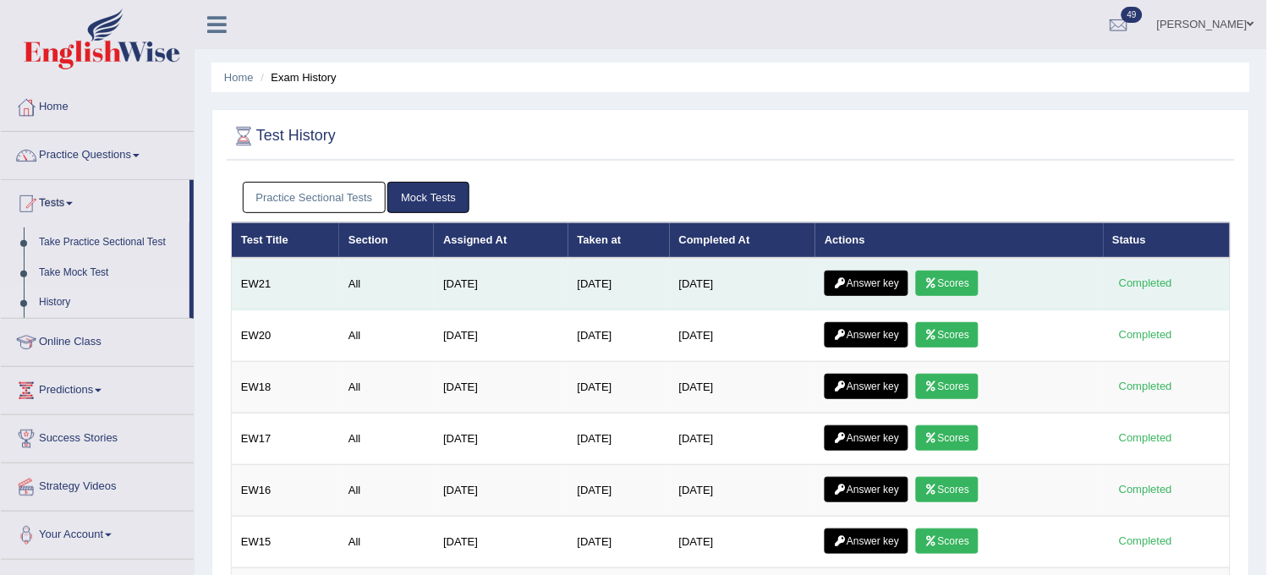
click at [951, 285] on link "Scores" at bounding box center [947, 283] width 63 height 25
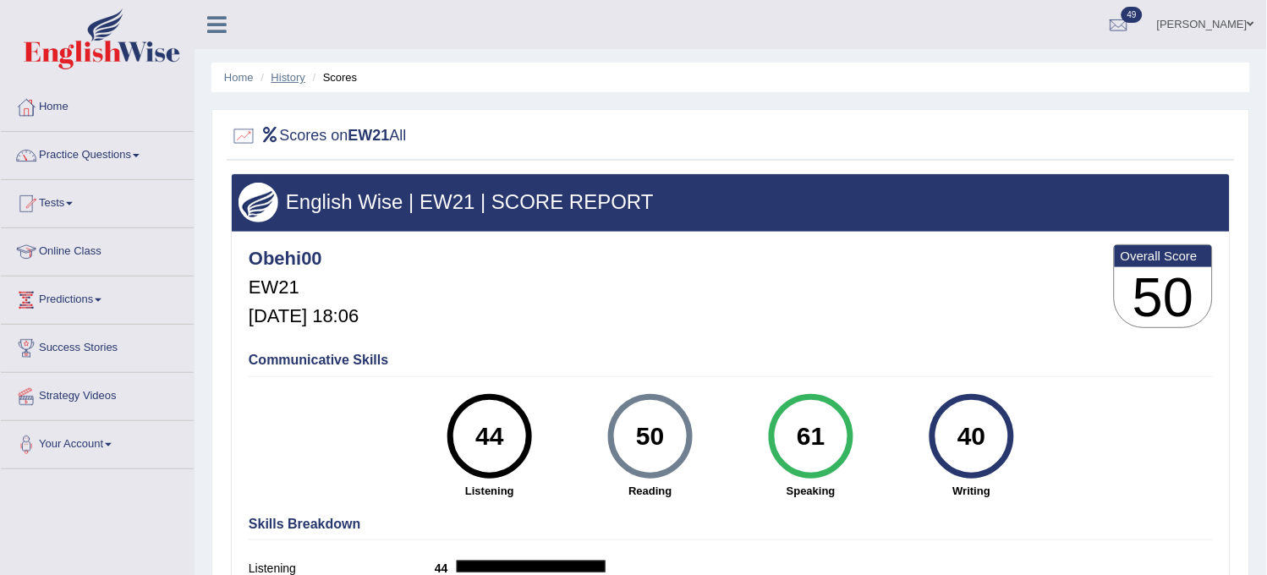
click at [289, 79] on link "History" at bounding box center [288, 77] width 34 height 13
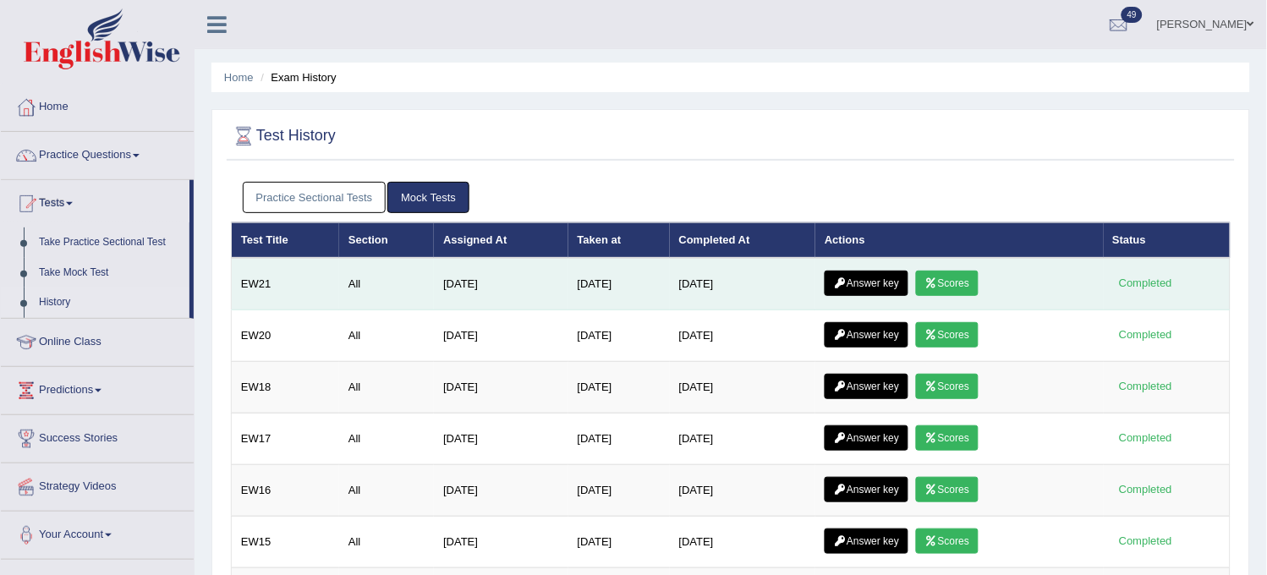
click at [841, 282] on icon at bounding box center [840, 283] width 13 height 10
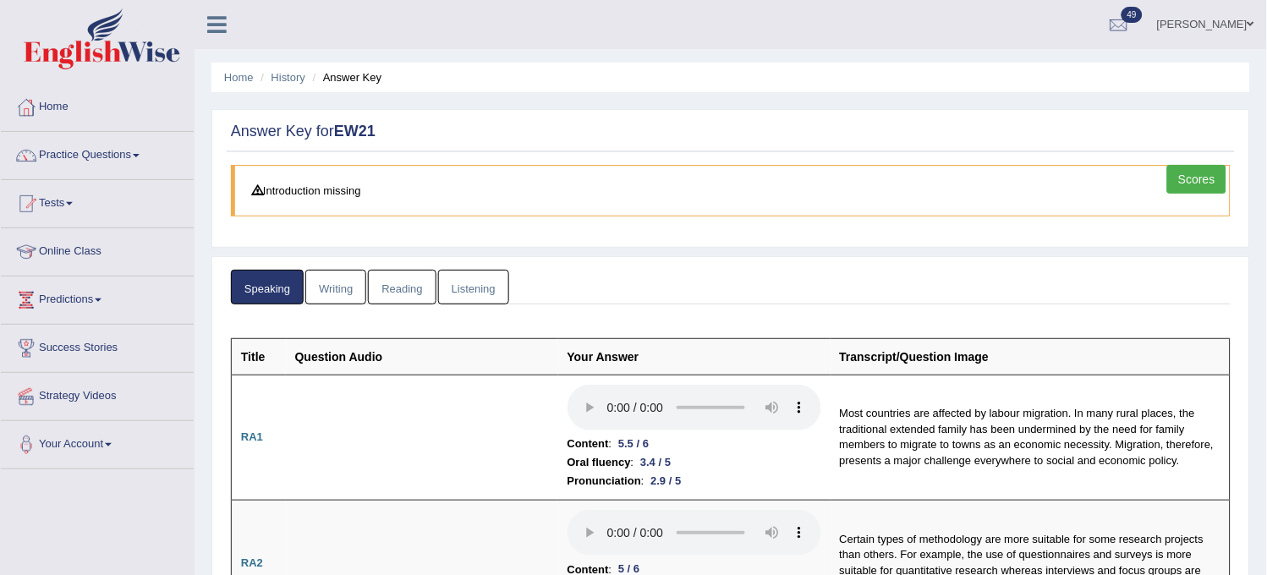
click at [341, 294] on link "Writing" at bounding box center [335, 287] width 61 height 35
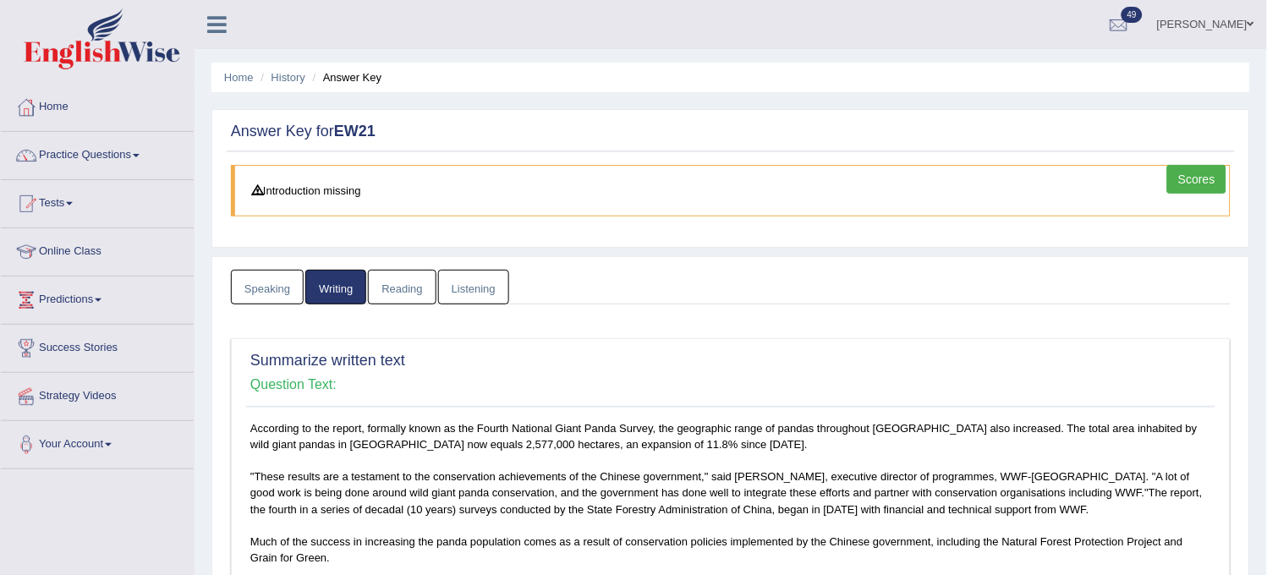
click at [408, 288] on link "Reading" at bounding box center [402, 287] width 68 height 35
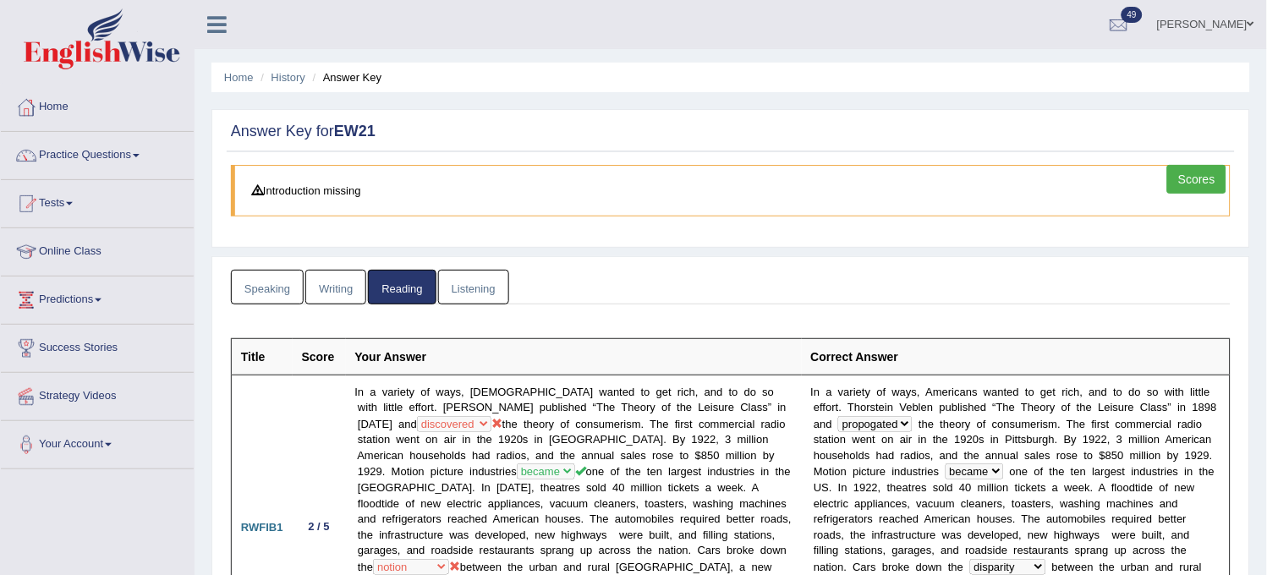
click at [468, 292] on link "Listening" at bounding box center [473, 287] width 71 height 35
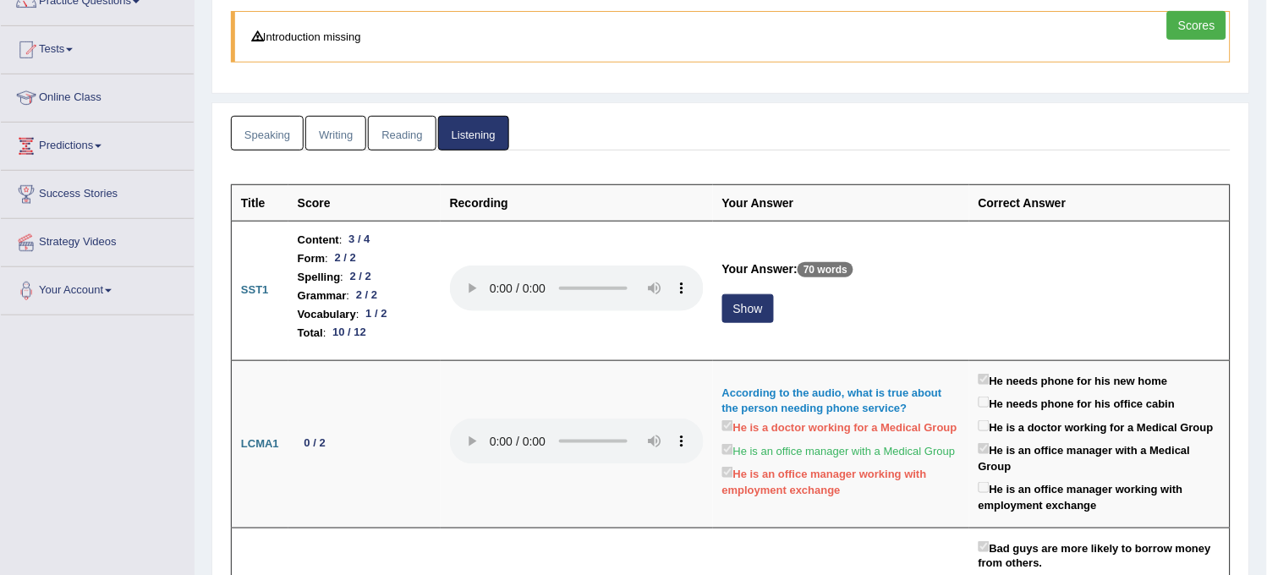
scroll to position [188, 0]
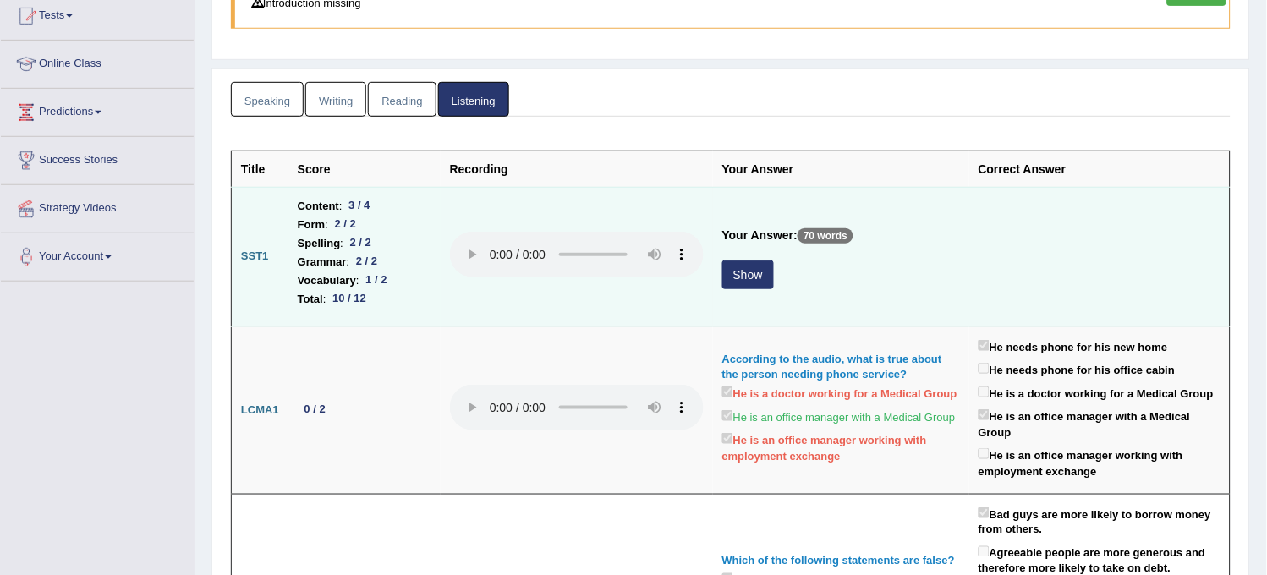
click at [747, 268] on button "Show" at bounding box center [748, 274] width 52 height 29
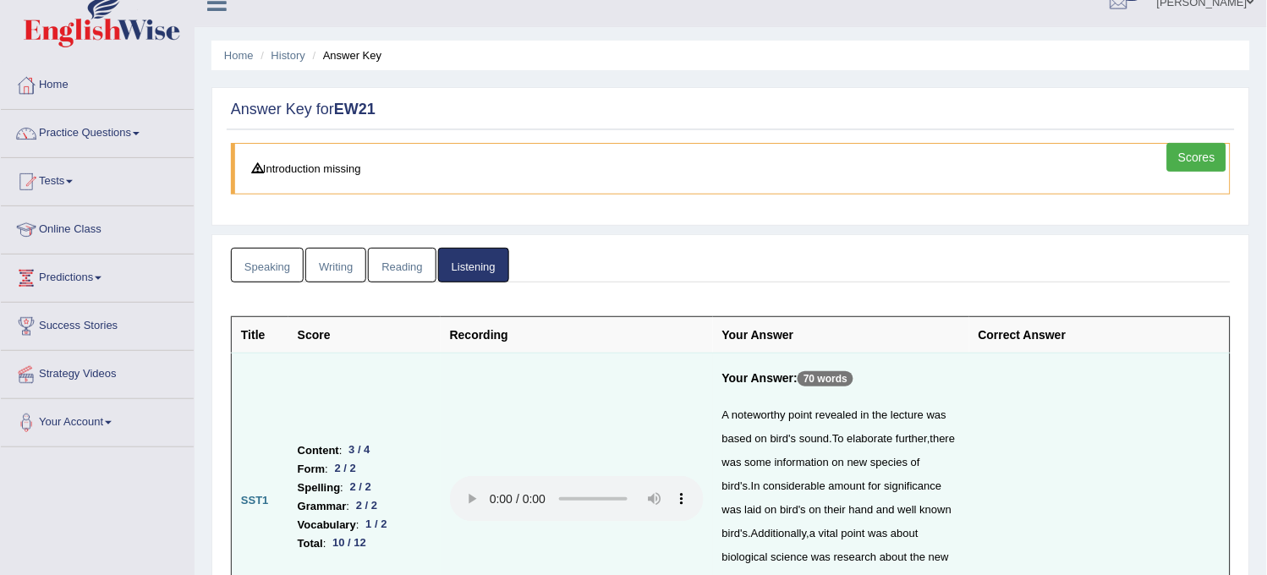
scroll to position [0, 0]
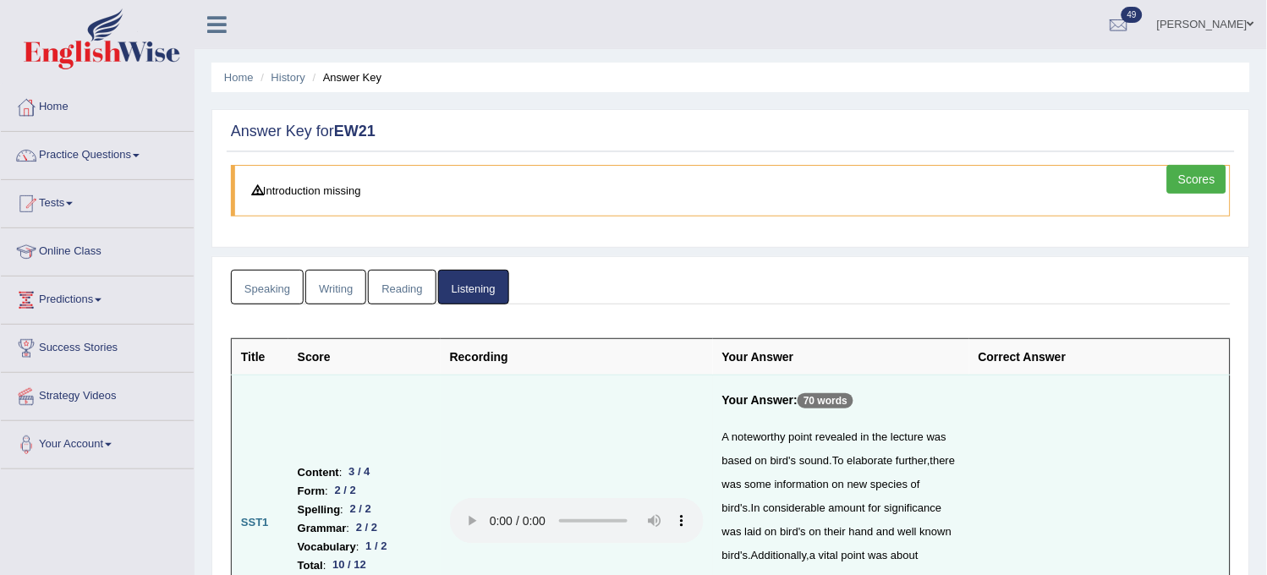
click at [1185, 173] on link "Scores" at bounding box center [1196, 179] width 59 height 29
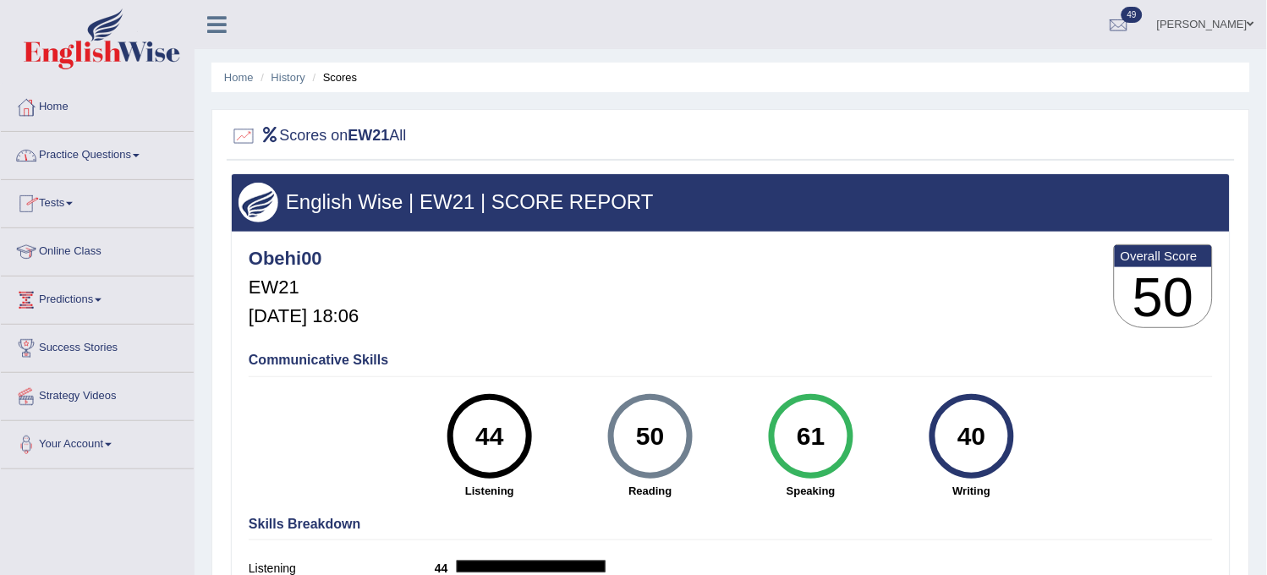
click at [125, 146] on link "Practice Questions" at bounding box center [97, 153] width 193 height 42
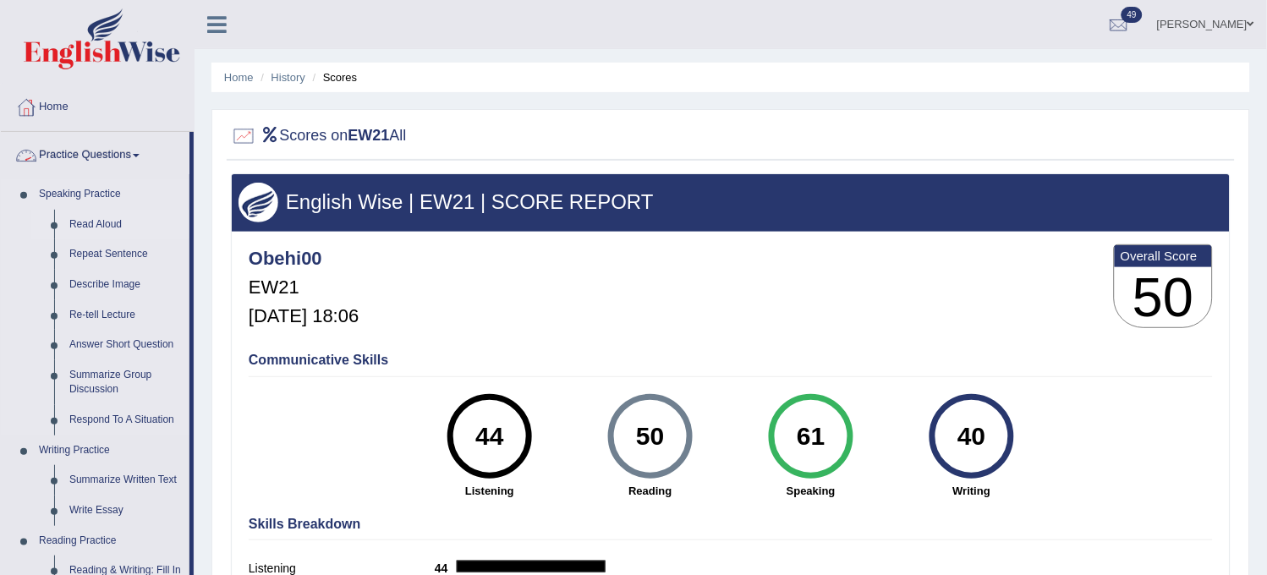
click at [99, 215] on link "Read Aloud" at bounding box center [126, 225] width 128 height 30
